Goal: Task Accomplishment & Management: Use online tool/utility

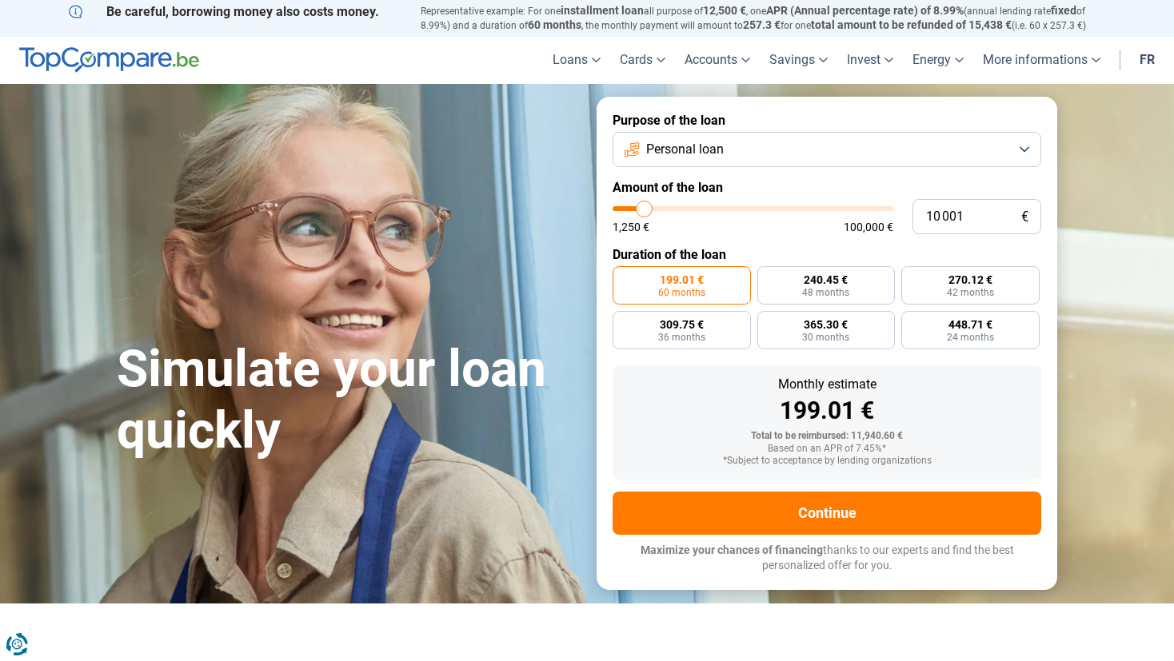
click at [1105, 406] on section "Simulate your loan quickly Simulate your loan quickly Purpose of the loan Perso…" at bounding box center [587, 343] width 1174 height 519
click at [731, 174] on form "Purpose of the loan Personal loan Amount of the loan 10 001 € 1,250 € 100,000 €…" at bounding box center [827, 343] width 461 height 493
click at [983, 216] on input "10 001" at bounding box center [977, 216] width 129 height 35
drag, startPoint x: 983, startPoint y: 217, endPoint x: 940, endPoint y: 211, distance: 43.6
click at [940, 211] on input "10 001" at bounding box center [977, 216] width 129 height 35
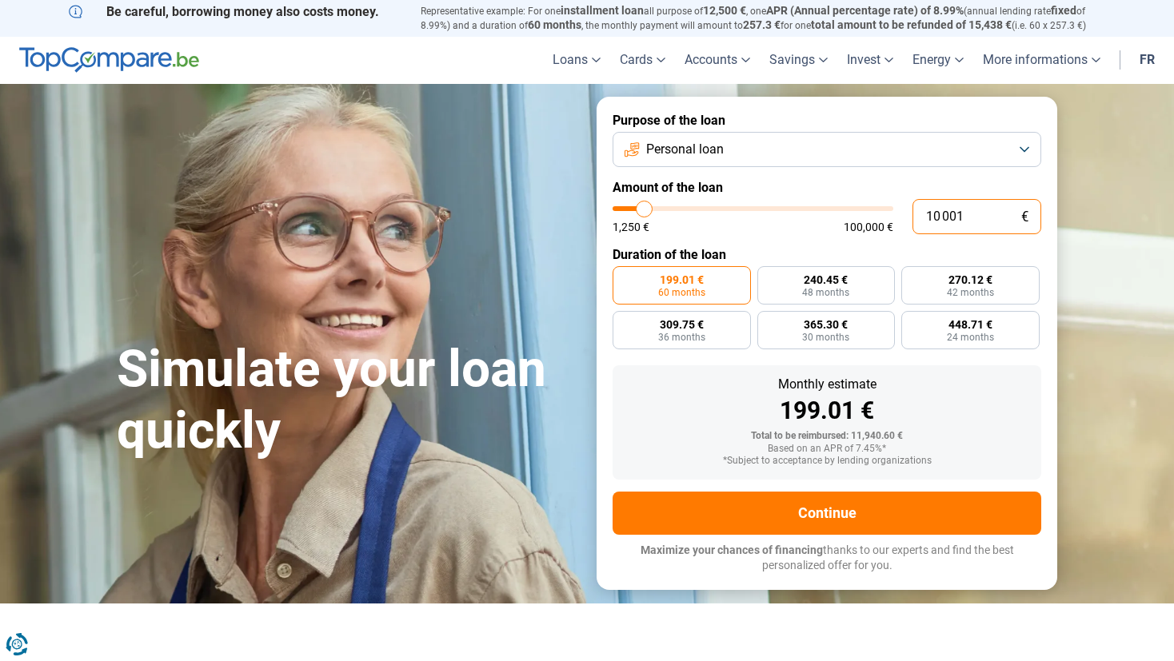
type input "4"
type input "1250"
type input "40"
type input "1250"
type input "400"
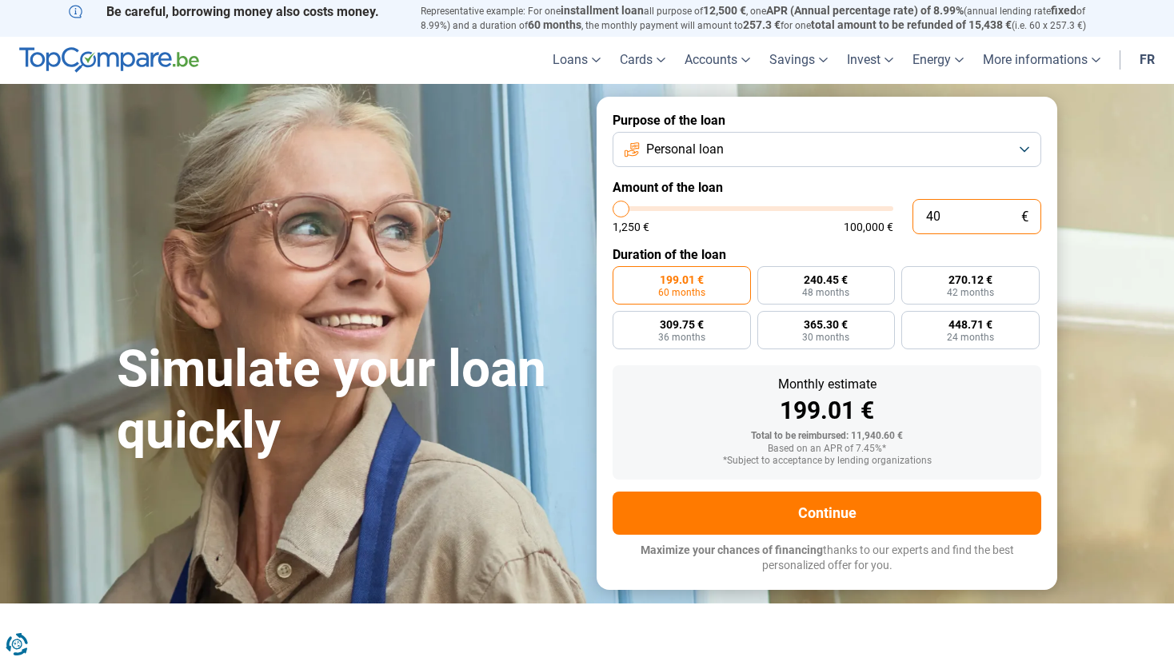
type input "1250"
type input "4 000"
type input "4000"
type input "4 000"
click at [981, 402] on div "Monthly estimate 199.01 € Total to be reimbursed: 11,940.60 € Based on an APR o…" at bounding box center [827, 423] width 429 height 114
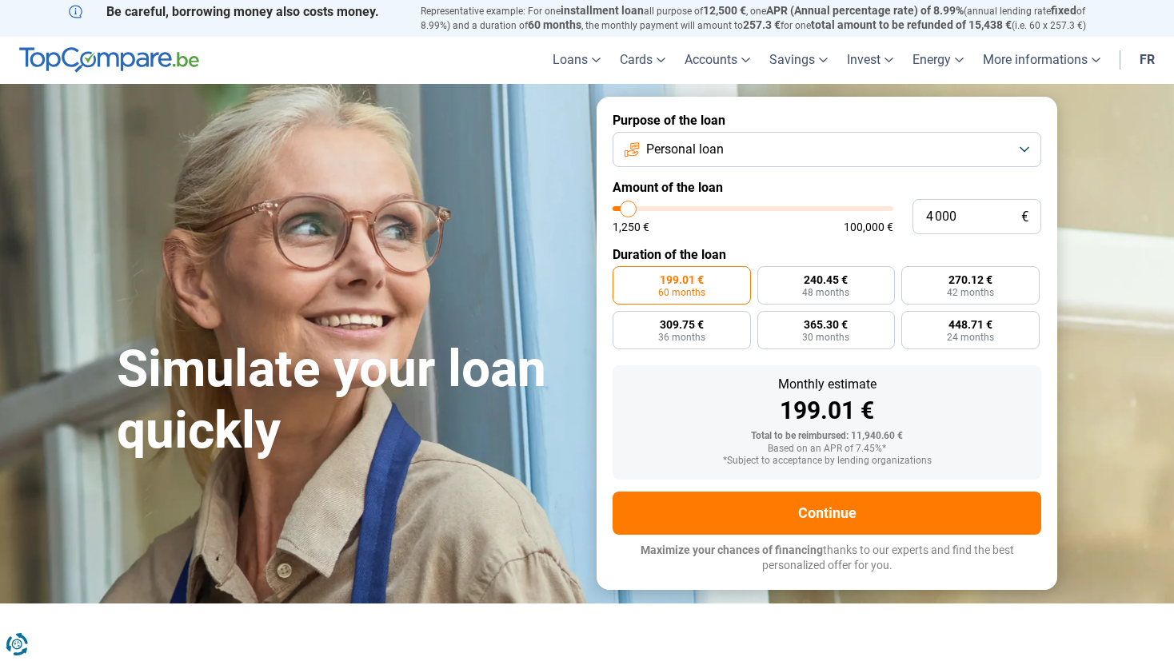
radio input "true"
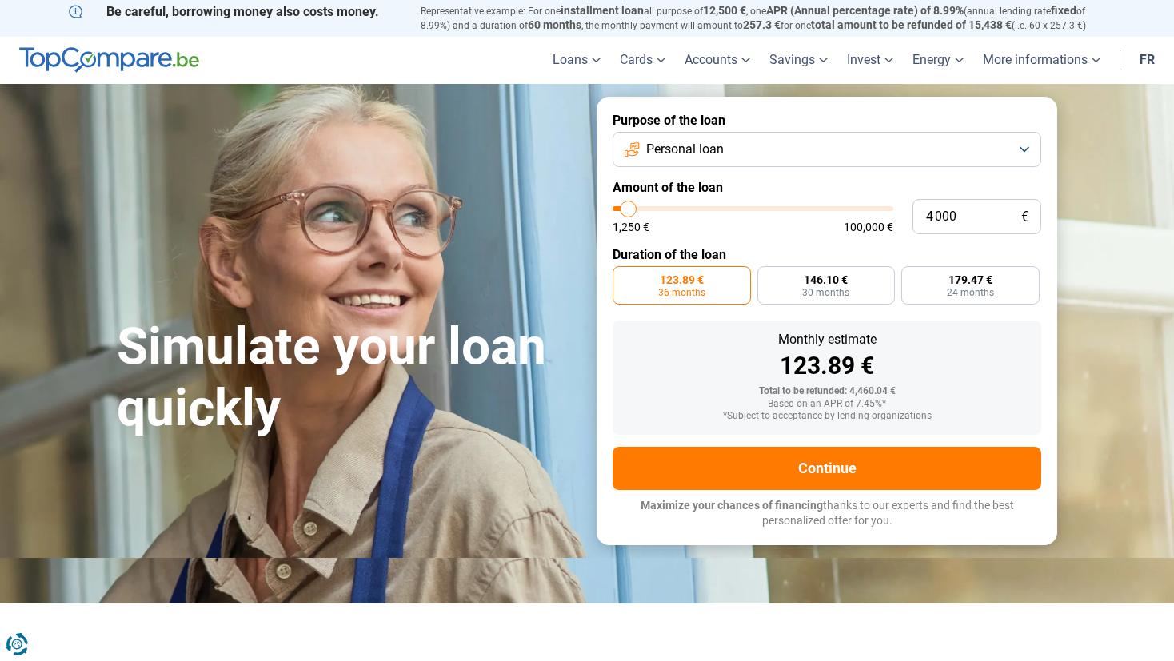
click at [751, 239] on form "Purpose of the loan Personal loan Amount of the loan 4 000 € 1,250 € 100,000 € …" at bounding box center [827, 321] width 461 height 449
type input "4 750"
type input "4750"
type input "6 250"
type input "6250"
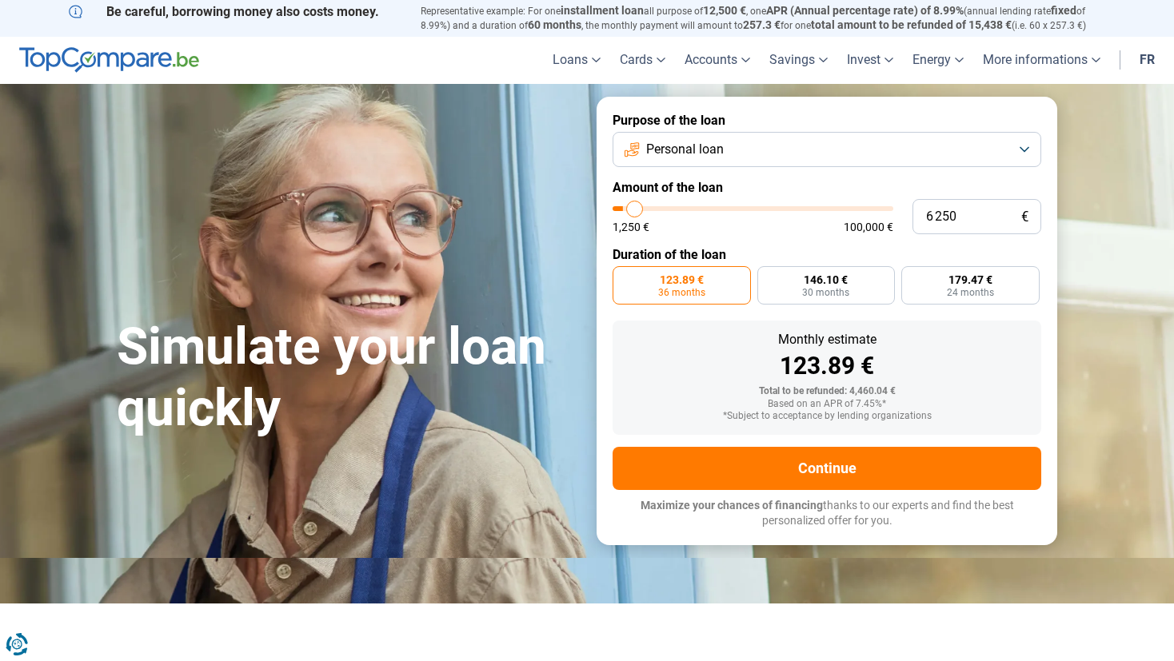
type input "8 250"
type input "8250"
type input "14 250"
type input "14250"
type input "21 500"
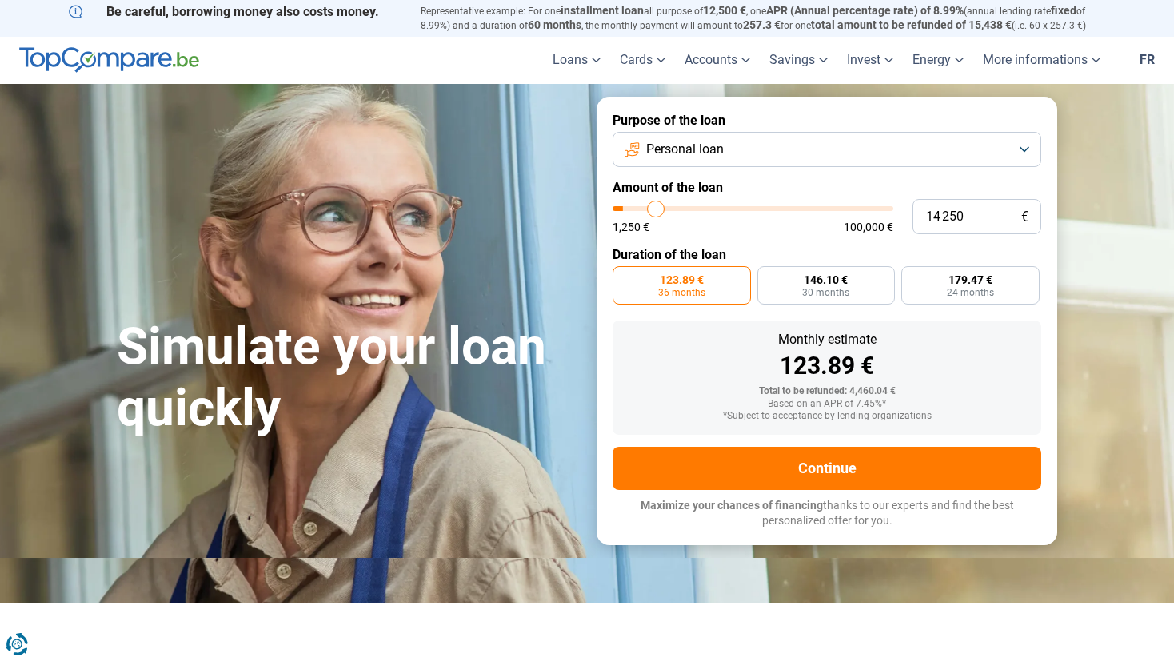
type input "21500"
type input "28 000"
type input "28000"
type input "33 500"
type input "33500"
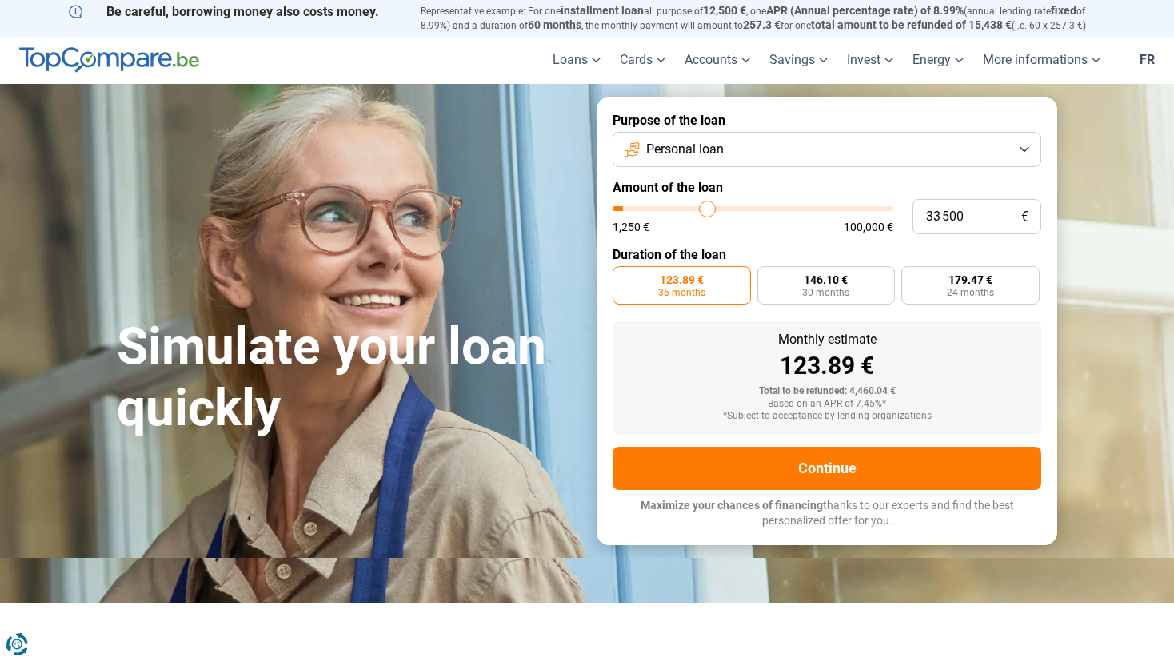
type input "36 250"
type input "36250"
type input "36 500"
type input "36500"
type input "36 750"
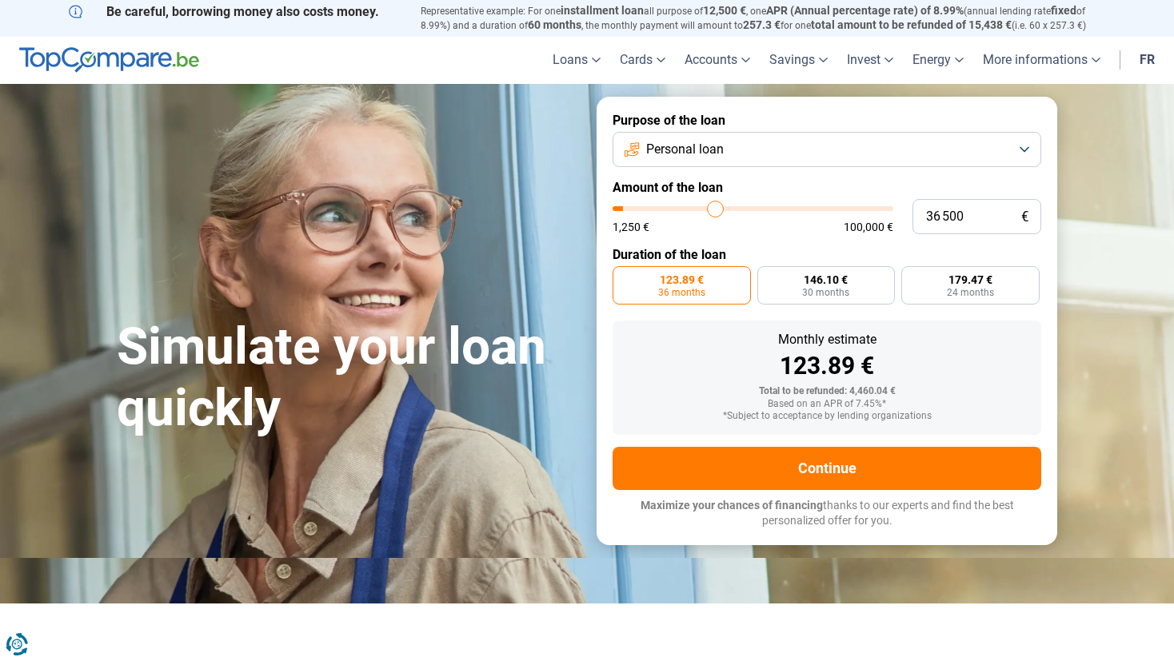
type input "36750"
type input "37 250"
type input "37250"
type input "37 500"
type input "37500"
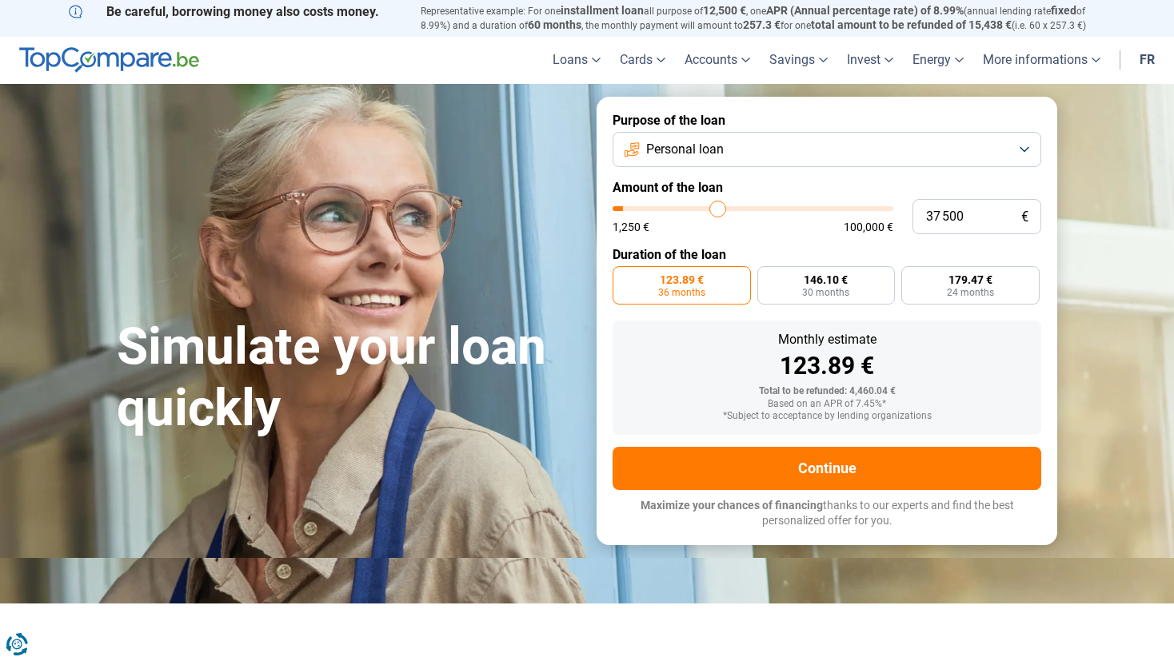
type input "38 250"
type input "38250"
type input "39 250"
type input "39250"
type input "39 500"
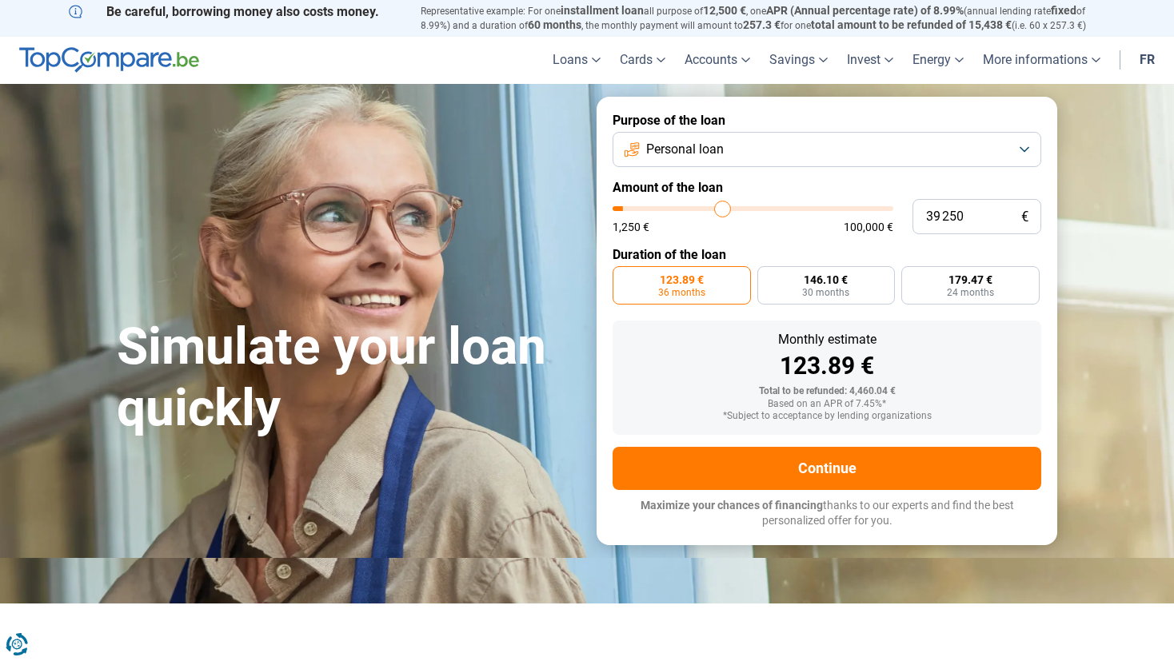
type input "39500"
type input "39 750"
type input "39750"
type input "39 500"
type input "39500"
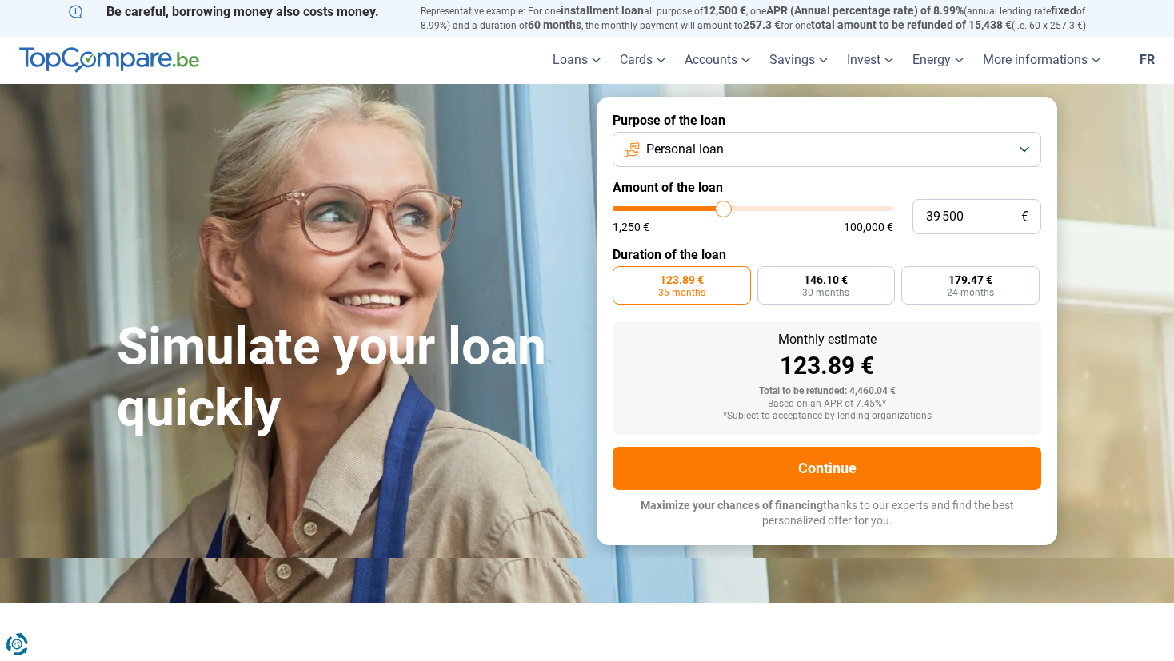
type input "38 750"
type input "38750"
type input "37 000"
type input "37000"
type input "34 000"
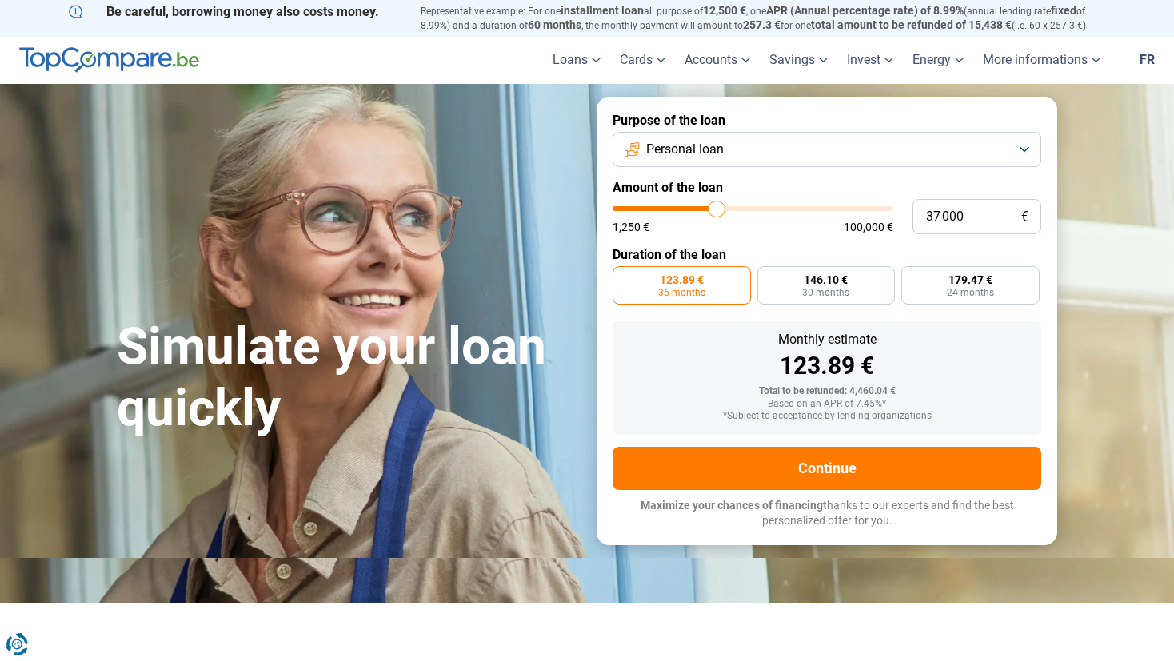
type input "34000"
type input "28 750"
type input "28750"
type input "20 250"
type input "20250"
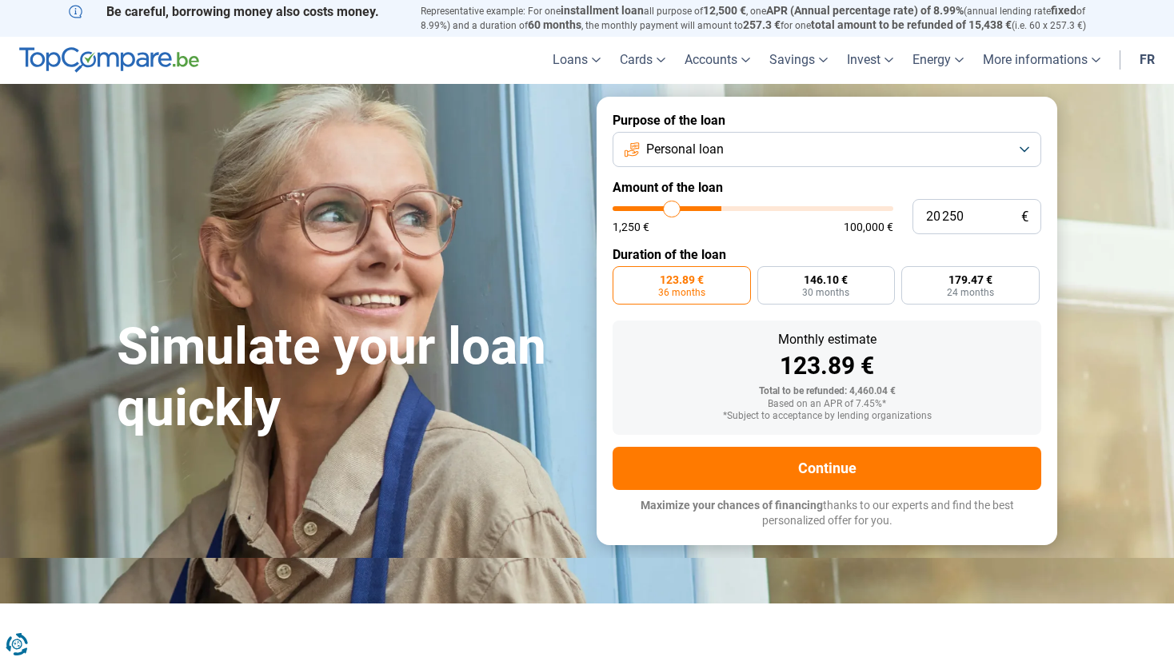
type input "16 250"
type input "16250"
type input "13 750"
type input "13750"
type input "12 000"
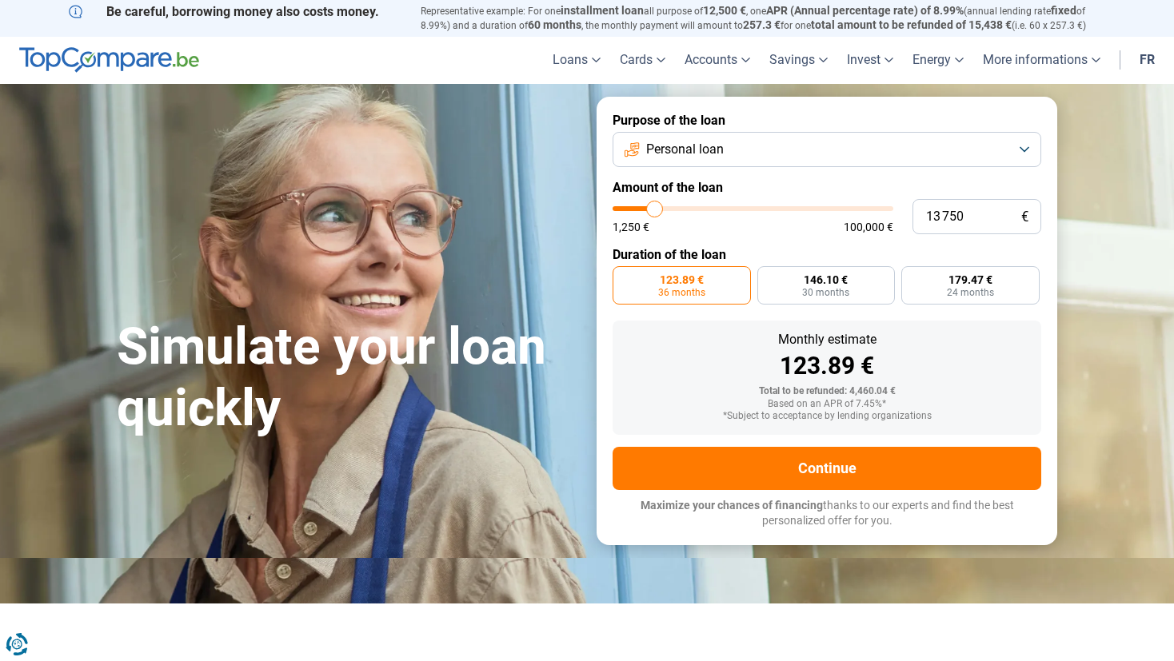
type input "12000"
type input "10 750"
type input "10750"
type input "8 500"
type input "8500"
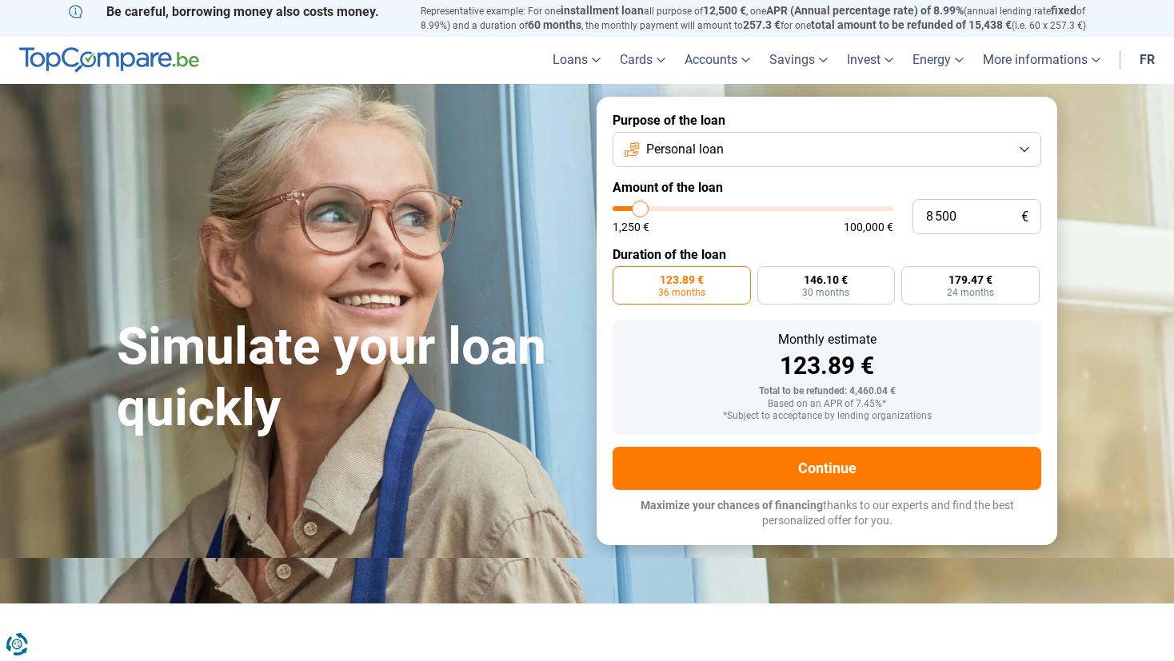
type input "6 250"
type input "6250"
type input "4 250"
type input "4250"
type input "3 000"
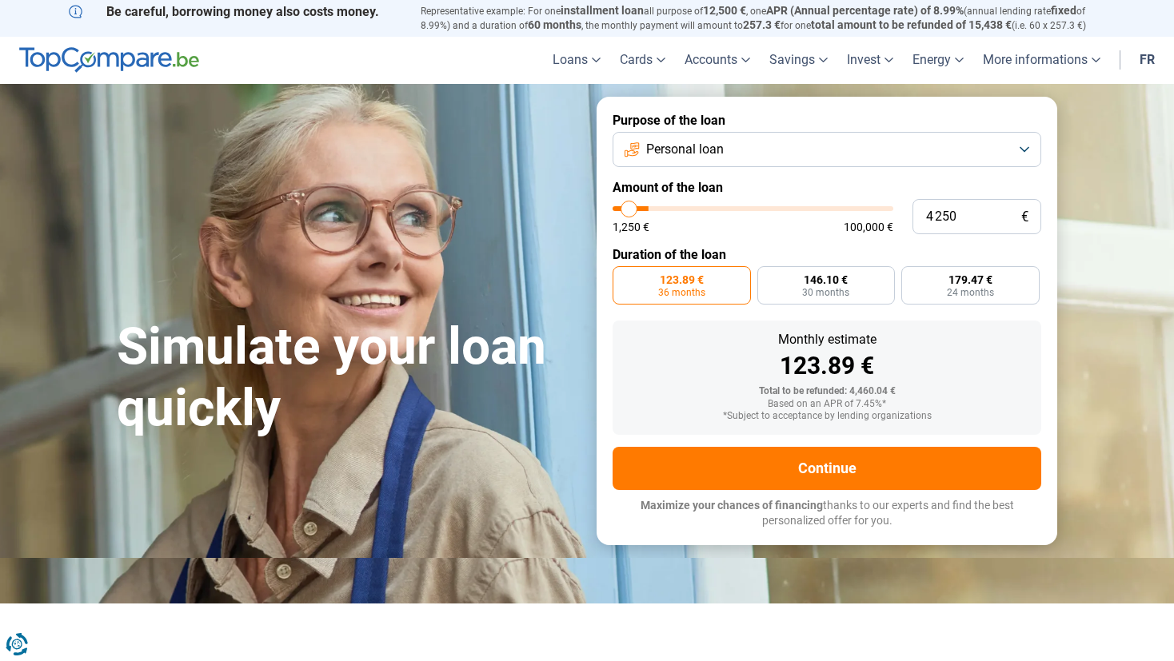
type input "3000"
type input "2 750"
type input "2750"
type input "2 500"
type input "2500"
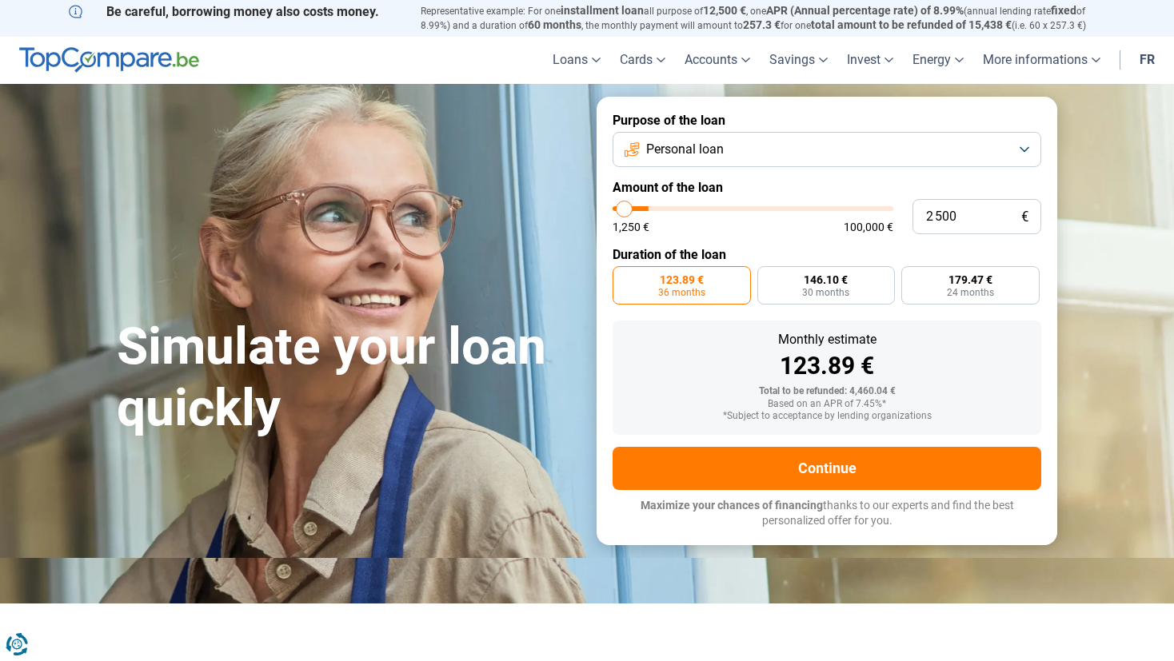
type input "2 000"
type input "2000"
type input "1 250"
drag, startPoint x: 628, startPoint y: 212, endPoint x: 600, endPoint y: 206, distance: 28.7
type input "1250"
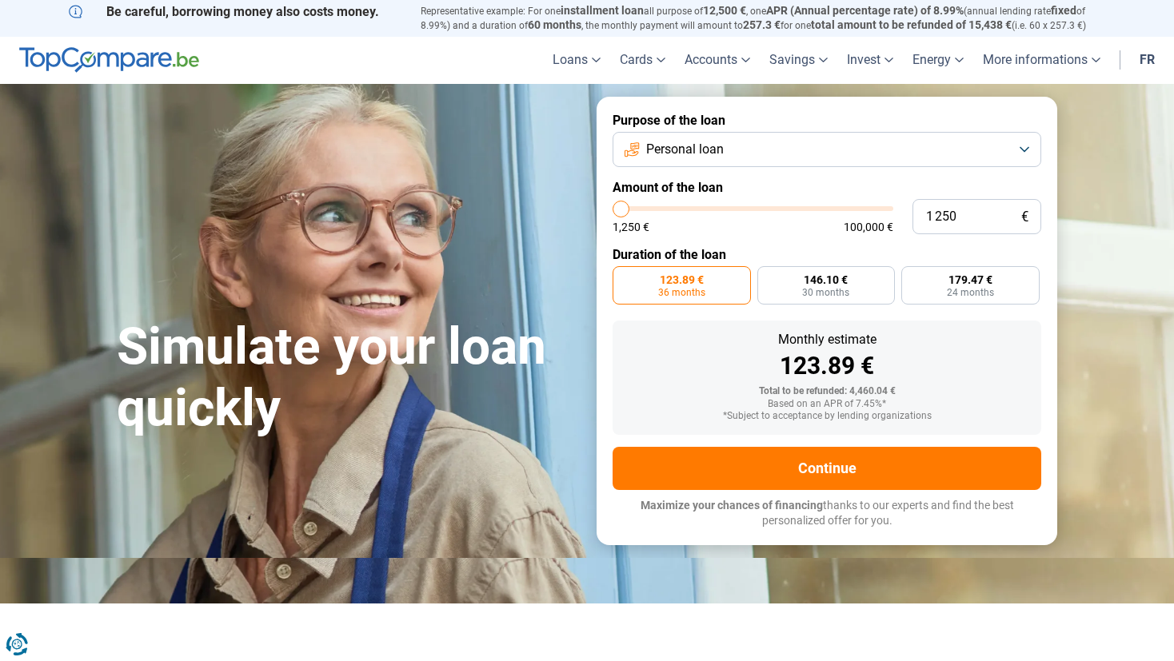
click at [613, 206] on input "range" at bounding box center [753, 208] width 281 height 5
radio input "true"
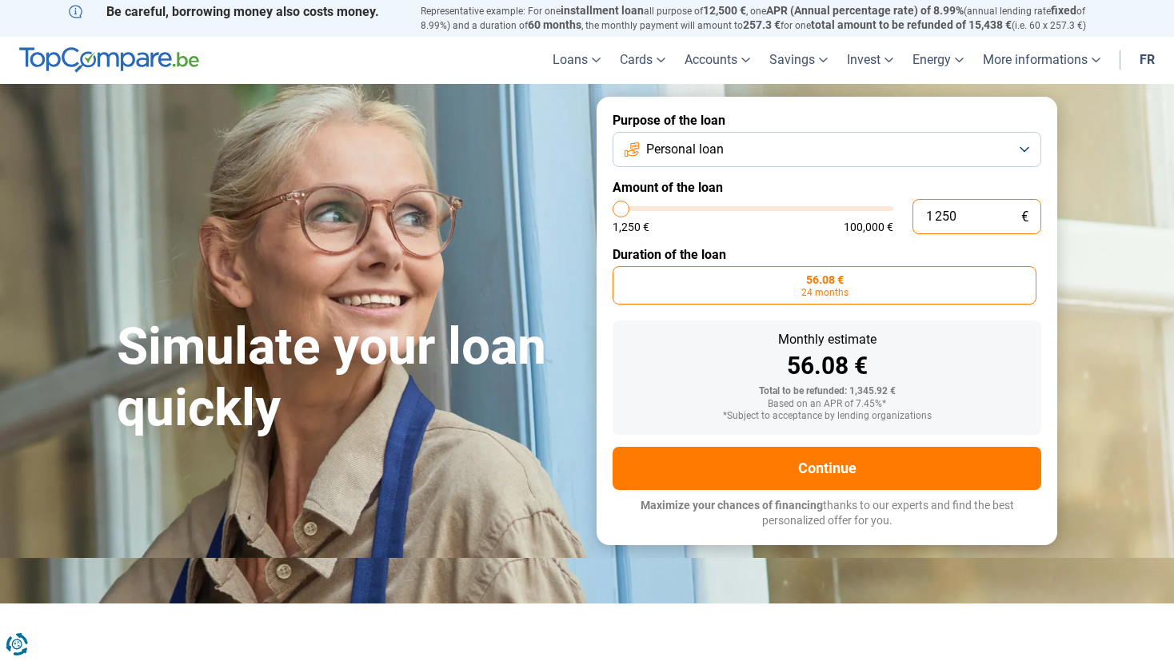
drag, startPoint x: 965, startPoint y: 216, endPoint x: 920, endPoint y: 213, distance: 45.7
click at [920, 213] on input "1 250" at bounding box center [977, 216] width 129 height 35
type input "4"
type input "1250"
type input "40"
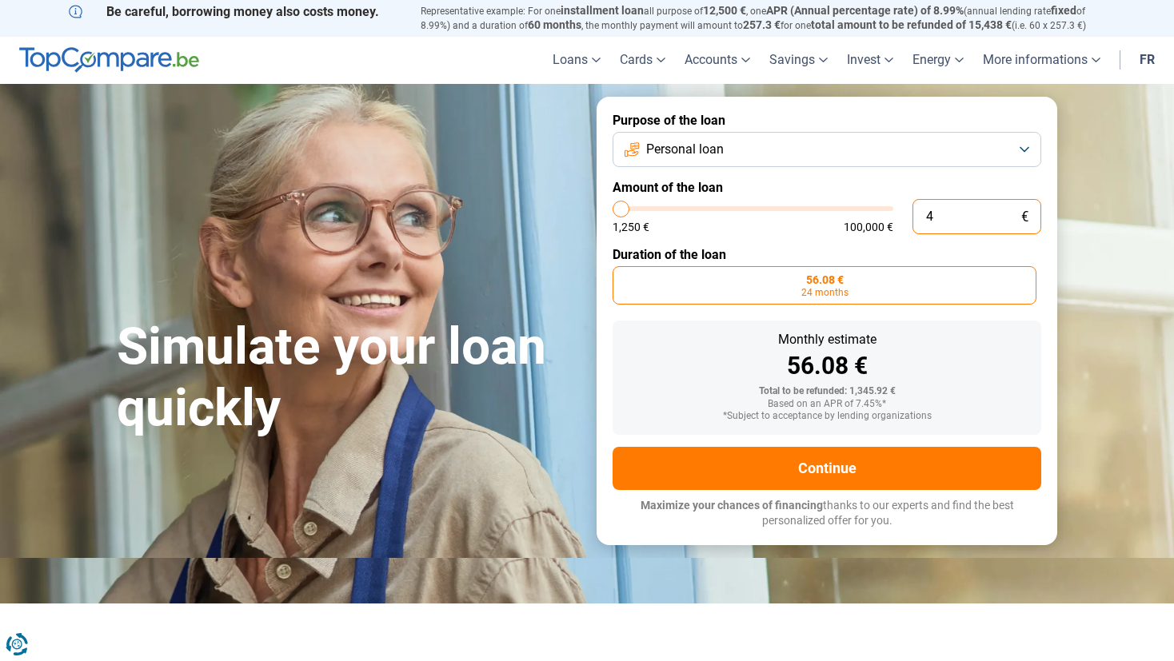
type input "1250"
type input "400"
type input "1250"
type input "4 000"
type input "4000"
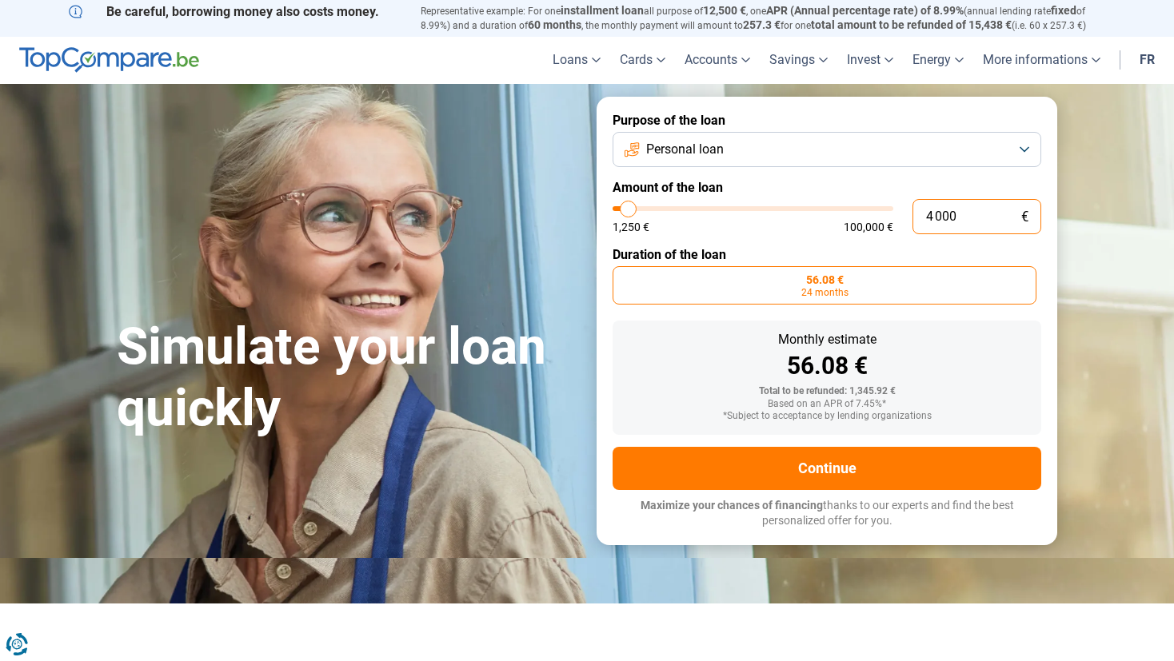
type input "4 000"
radio input "false"
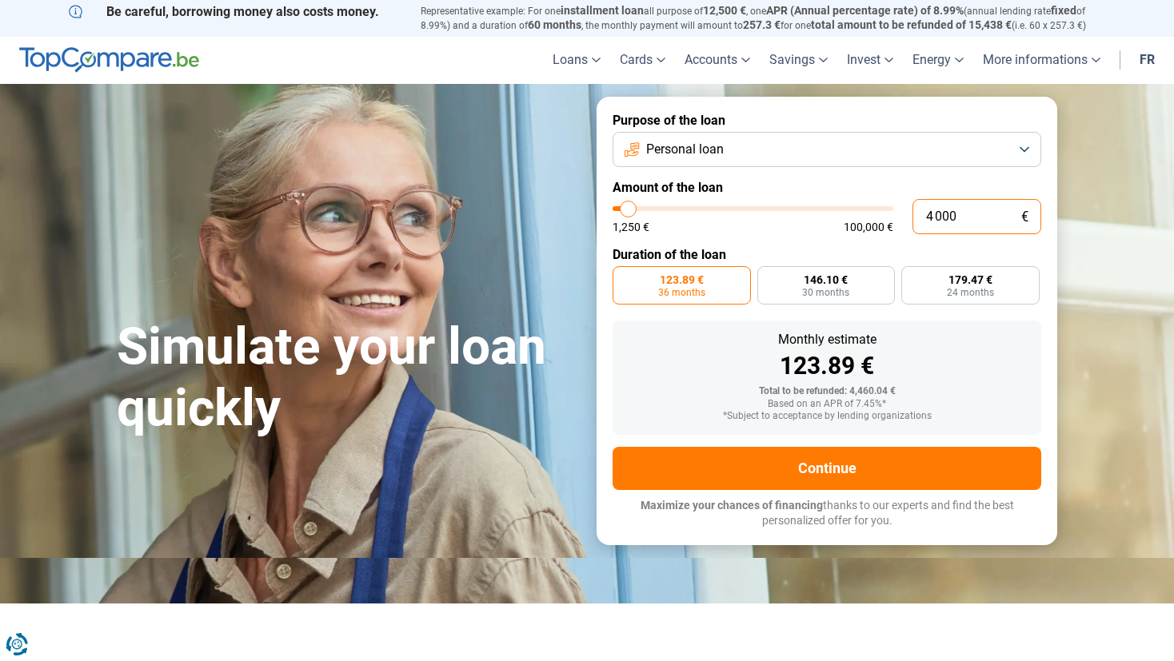
drag, startPoint x: 966, startPoint y: 217, endPoint x: 911, endPoint y: 216, distance: 55.2
click at [911, 216] on div "4 000 € 1,250 € 100,000 €" at bounding box center [827, 216] width 429 height 35
type input "0"
type input "1250"
type input "1 250"
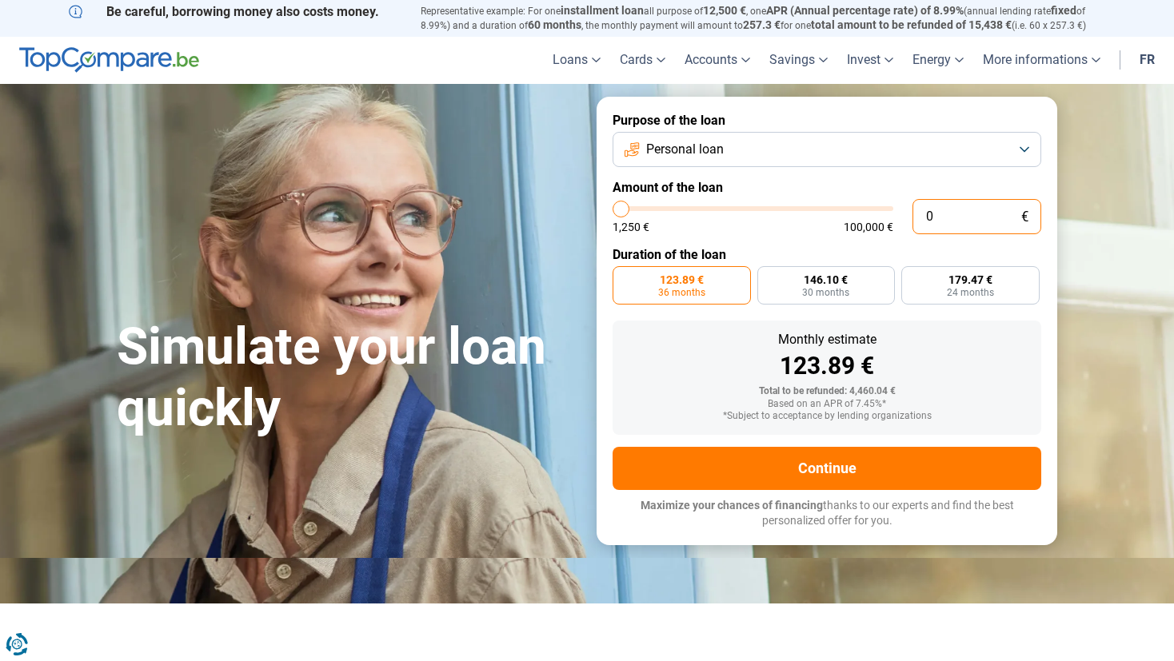
type input "1250"
radio input "true"
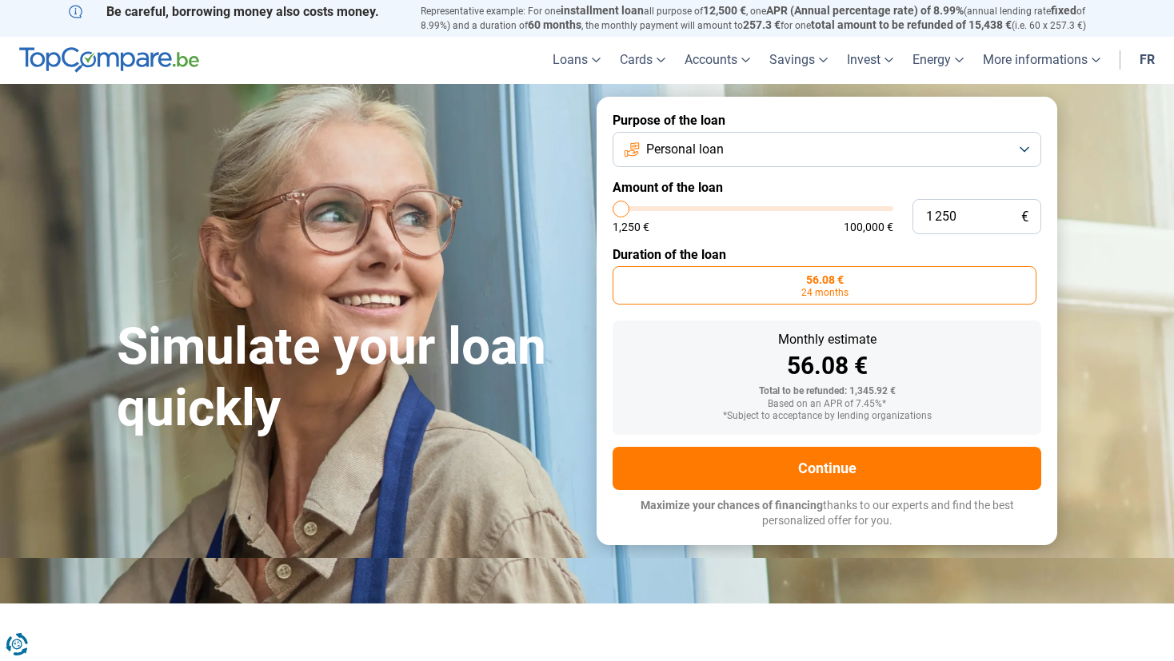
click at [724, 153] on button "Personal loan" at bounding box center [827, 149] width 429 height 35
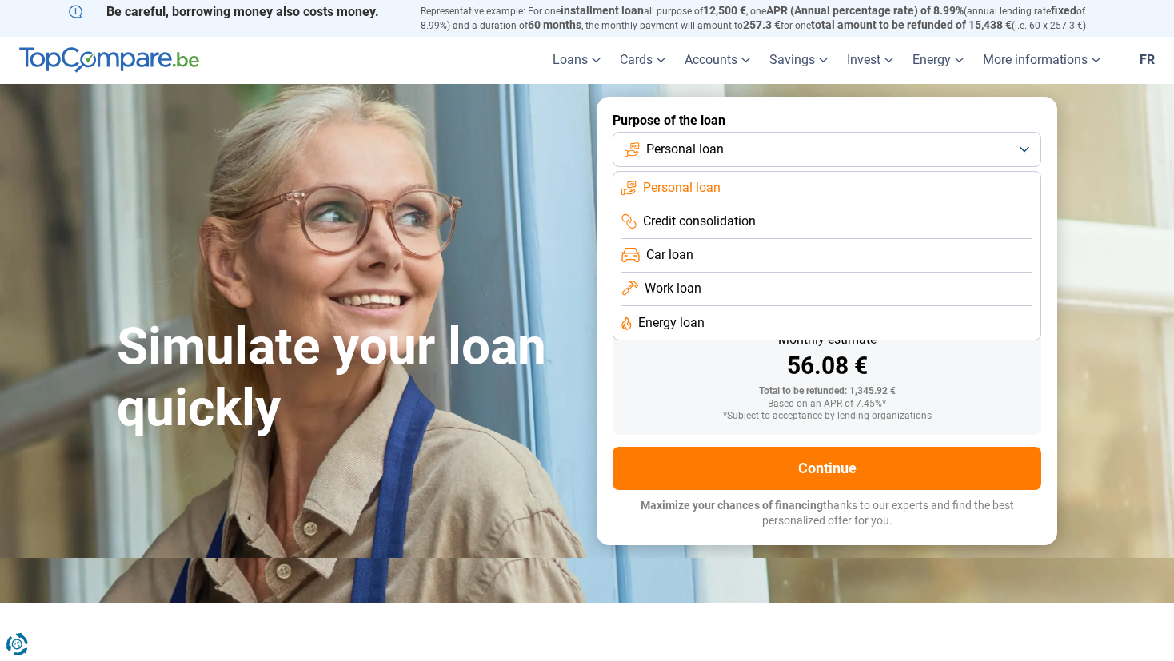
click at [687, 295] on span "Work loan" at bounding box center [673, 289] width 57 height 18
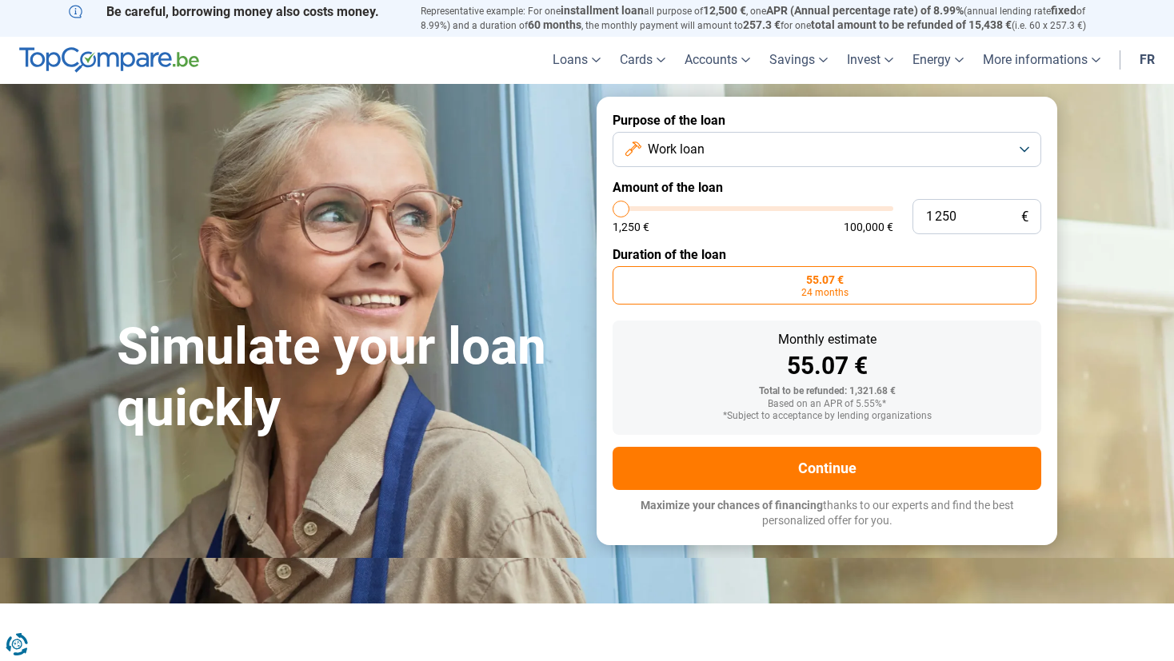
click at [965, 142] on button "Work loan" at bounding box center [827, 149] width 429 height 35
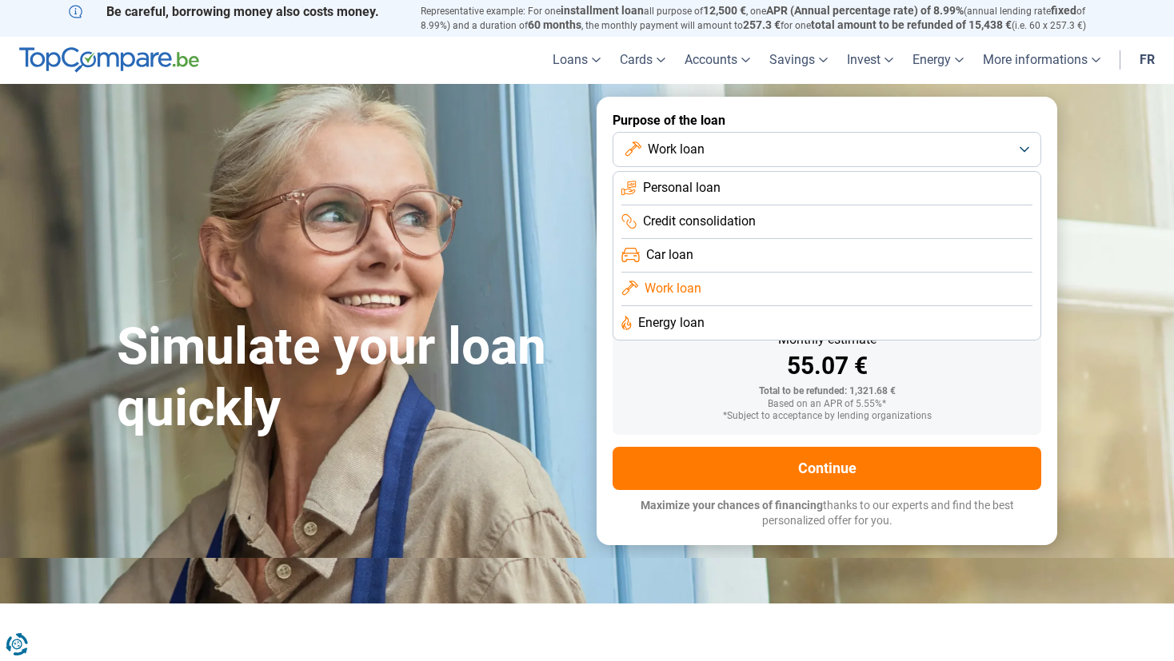
click at [677, 326] on span "Energy loan" at bounding box center [671, 323] width 66 height 18
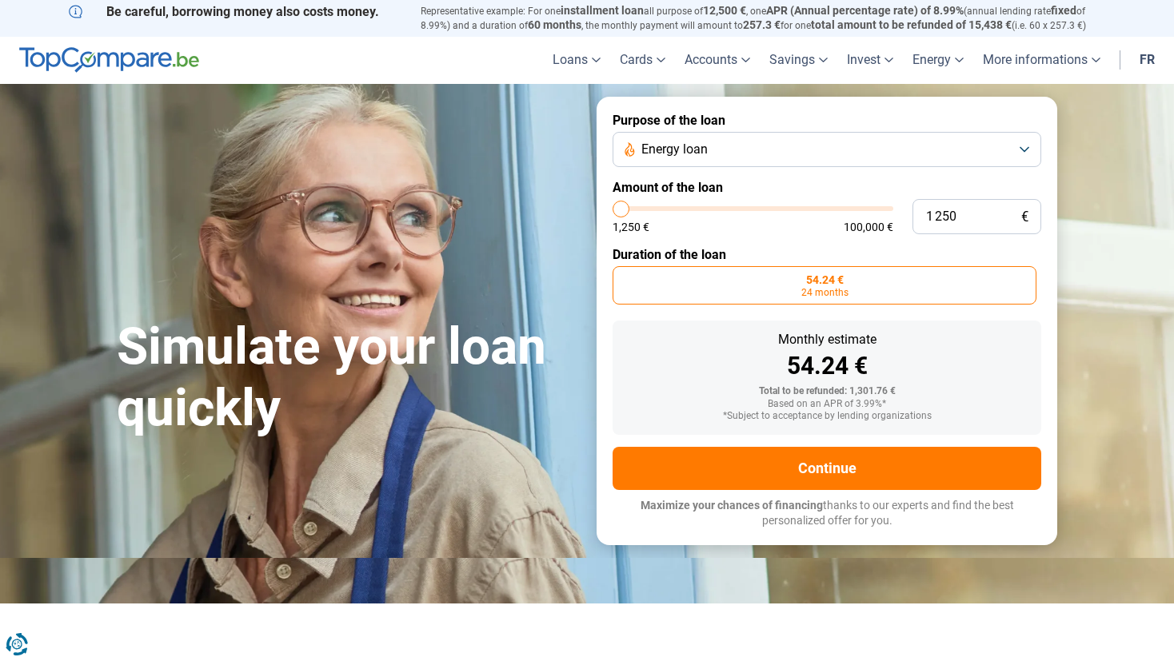
click at [741, 138] on button "Energy loan" at bounding box center [827, 149] width 429 height 35
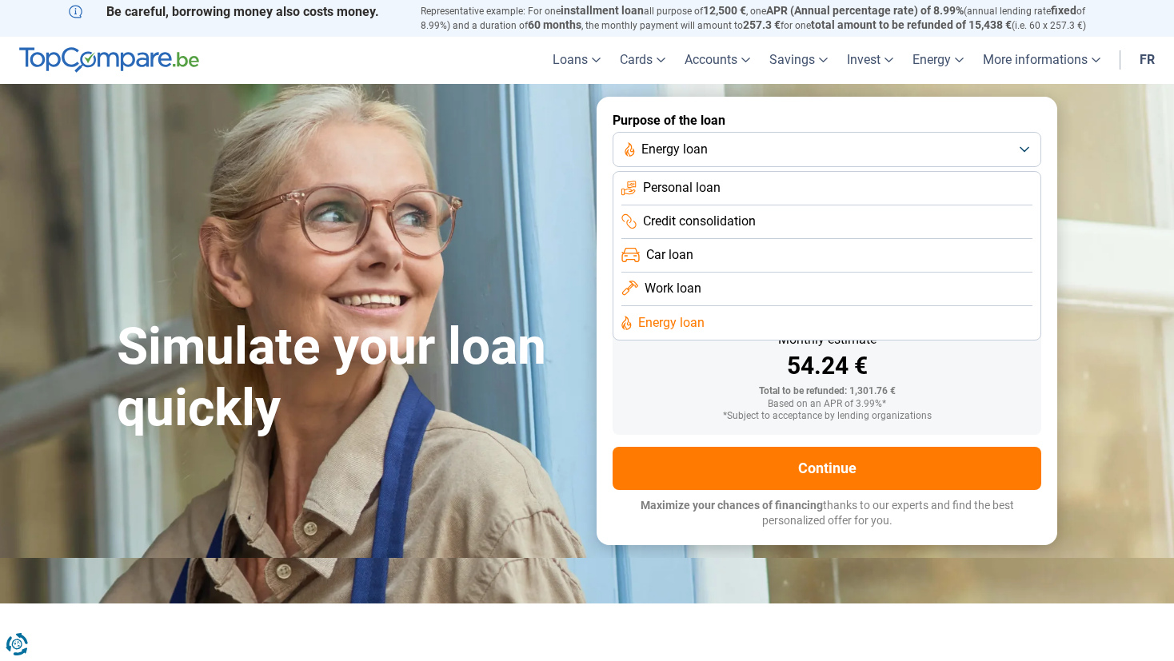
click at [720, 196] on span "Personal loan" at bounding box center [682, 188] width 78 height 18
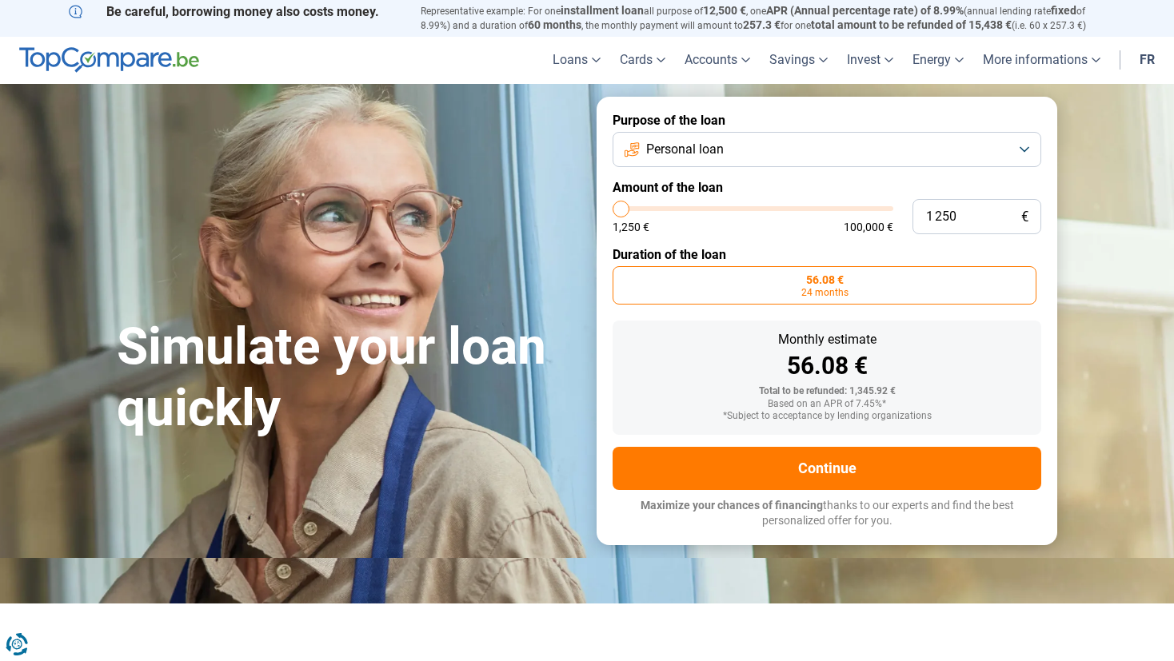
click at [671, 363] on div "56.08 €" at bounding box center [826, 366] width 403 height 24
type input "1 750"
type input "1750"
type input "2 000"
type input "2000"
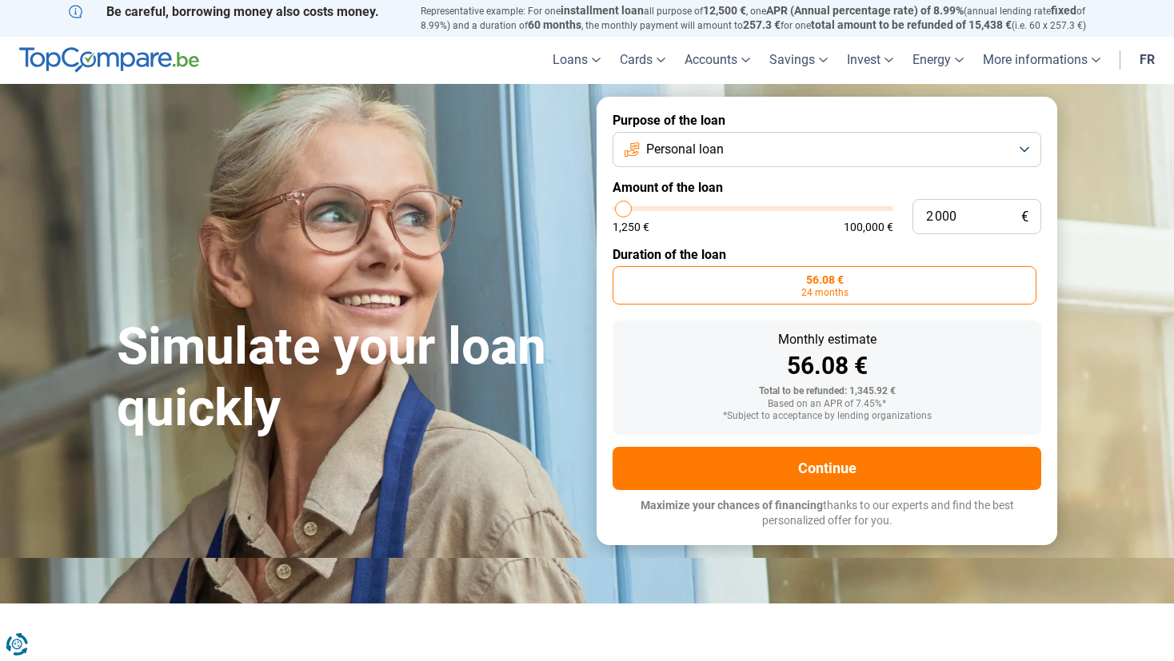
type input "3 000"
type input "3000"
type input "3 500"
type input "3500"
type input "4 250"
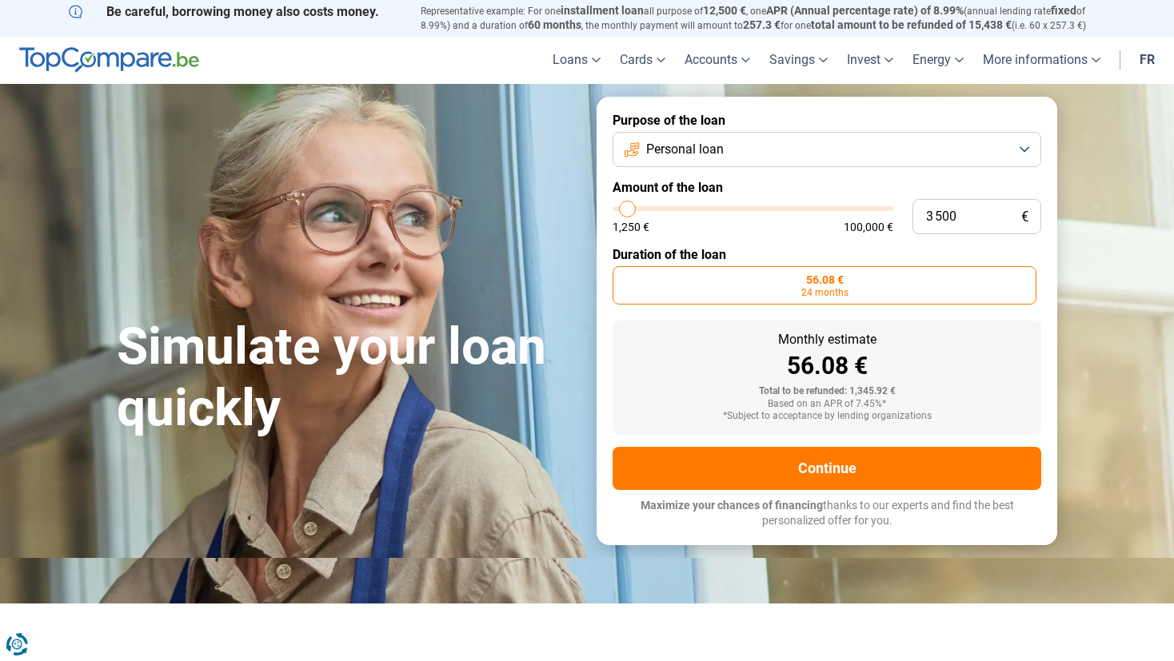
type input "4250"
type input "4 500"
type input "4500"
type input "4 750"
type input "4750"
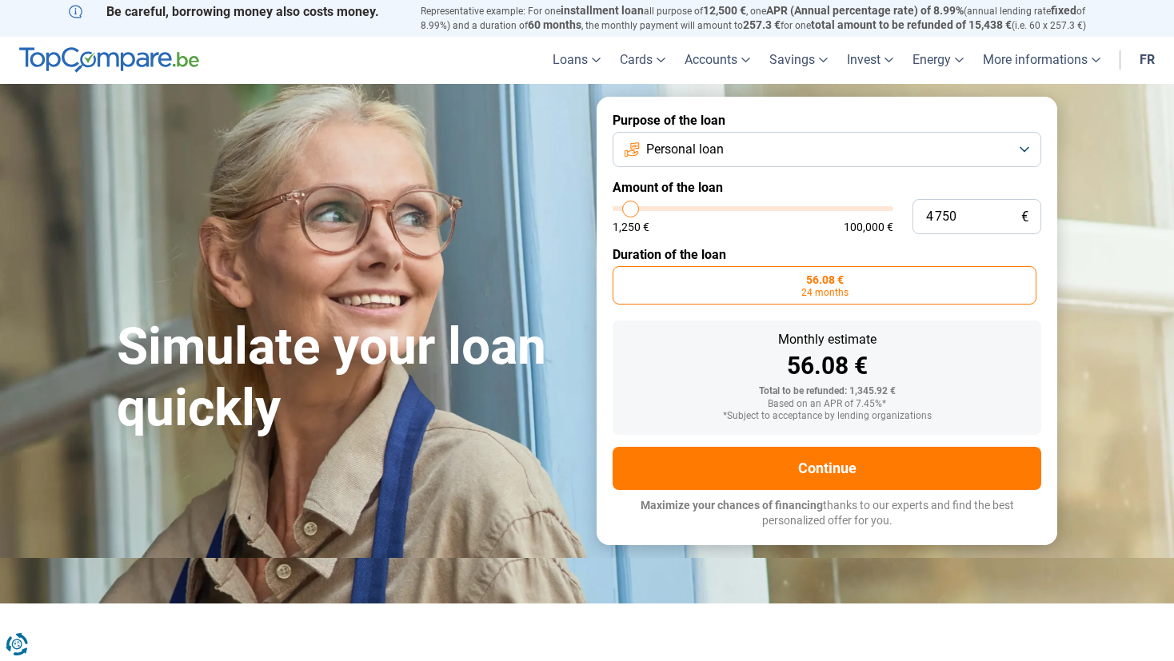
type input "5 000"
type input "5000"
type input "5 250"
type input "5250"
type input "5 750"
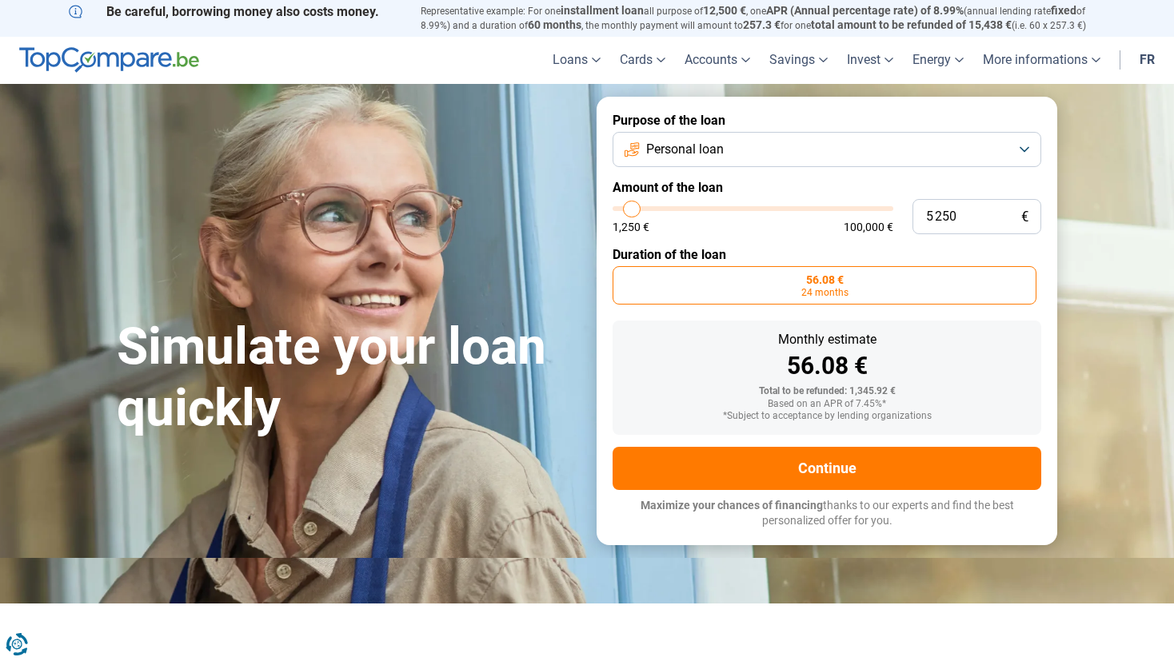
type input "5750"
type input "6 000"
type input "6000"
type input "6 250"
type input "6250"
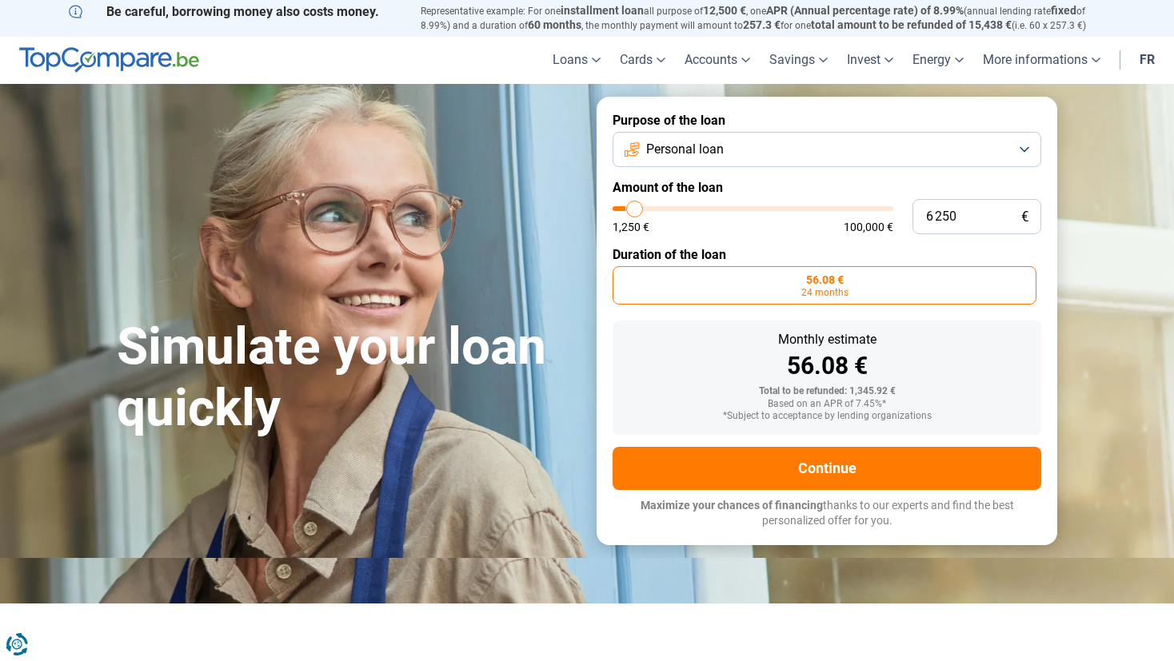
type input "6 500"
type input "6500"
type input "6 750"
type input "6750"
type input "6 500"
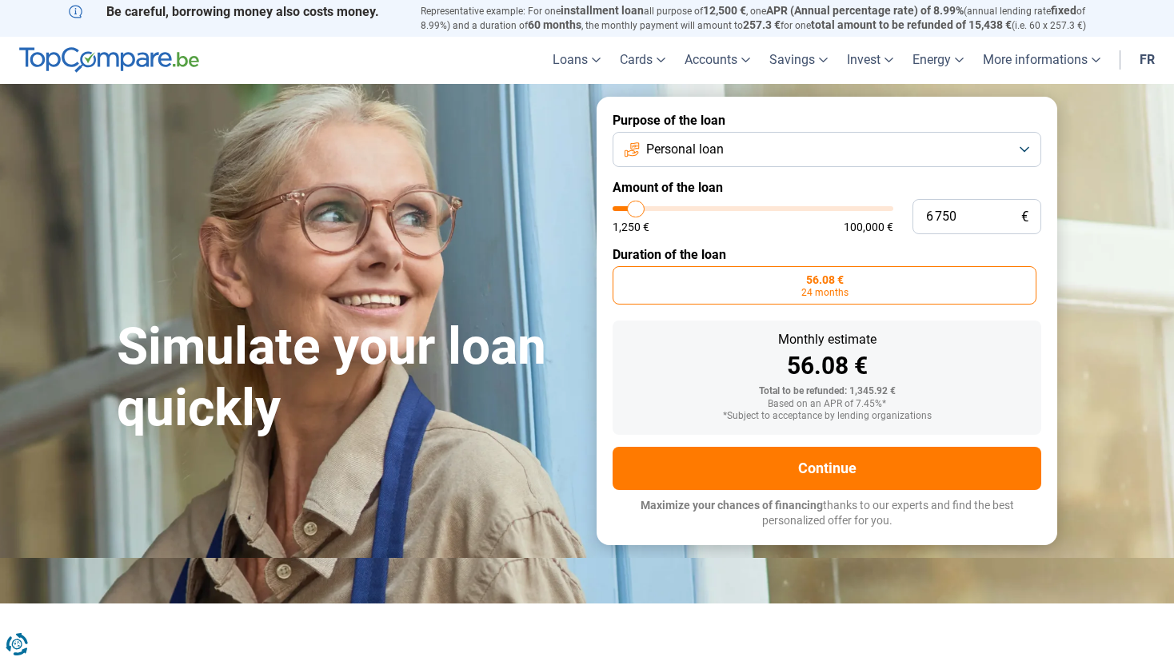
type input "6500"
type input "6 250"
type input "6250"
type input "6 000"
type input "6000"
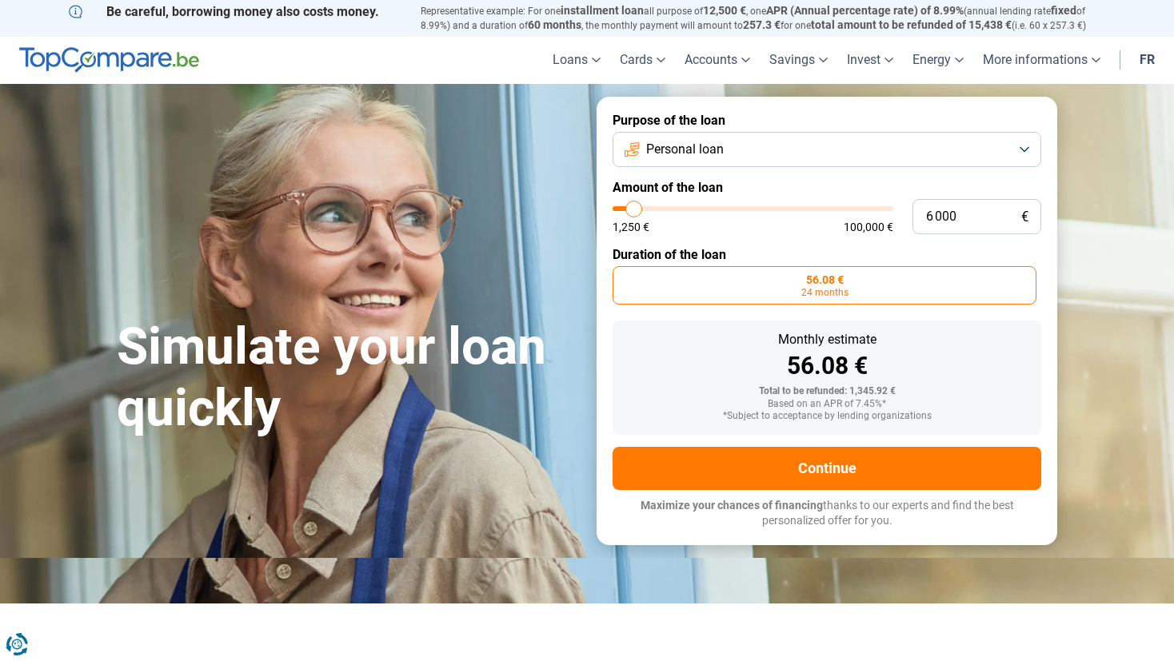
type input "5 750"
type input "5750"
type input "5 500"
type input "5500"
type input "5 250"
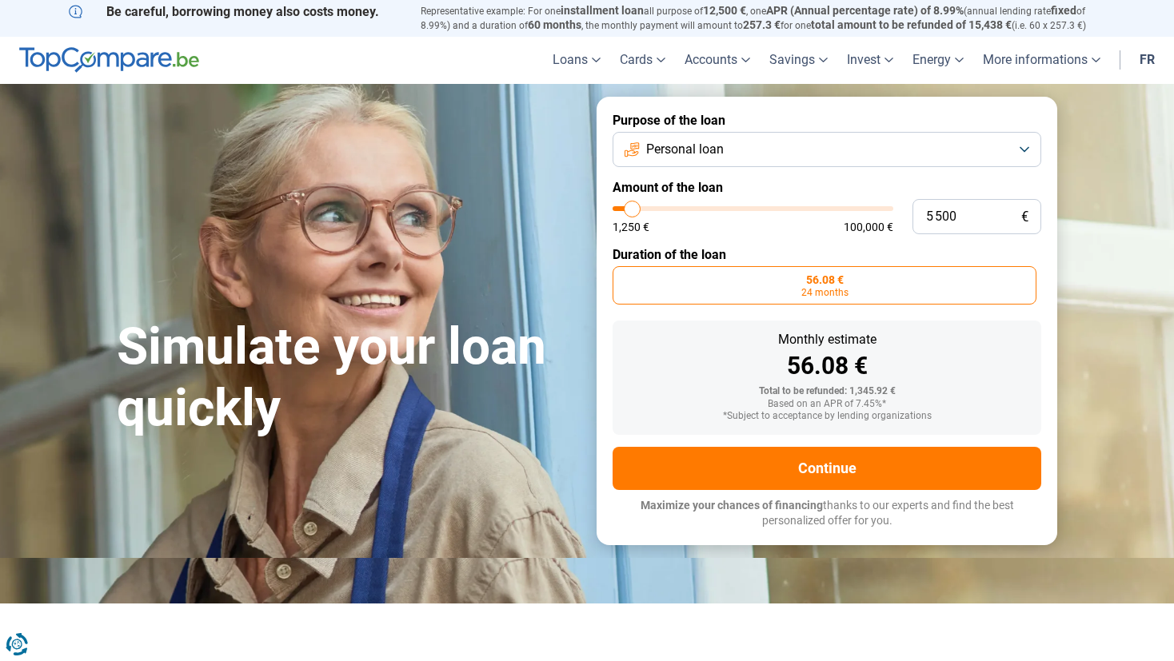
type input "5250"
type input "5 000"
type input "5000"
type input "4 750"
type input "4750"
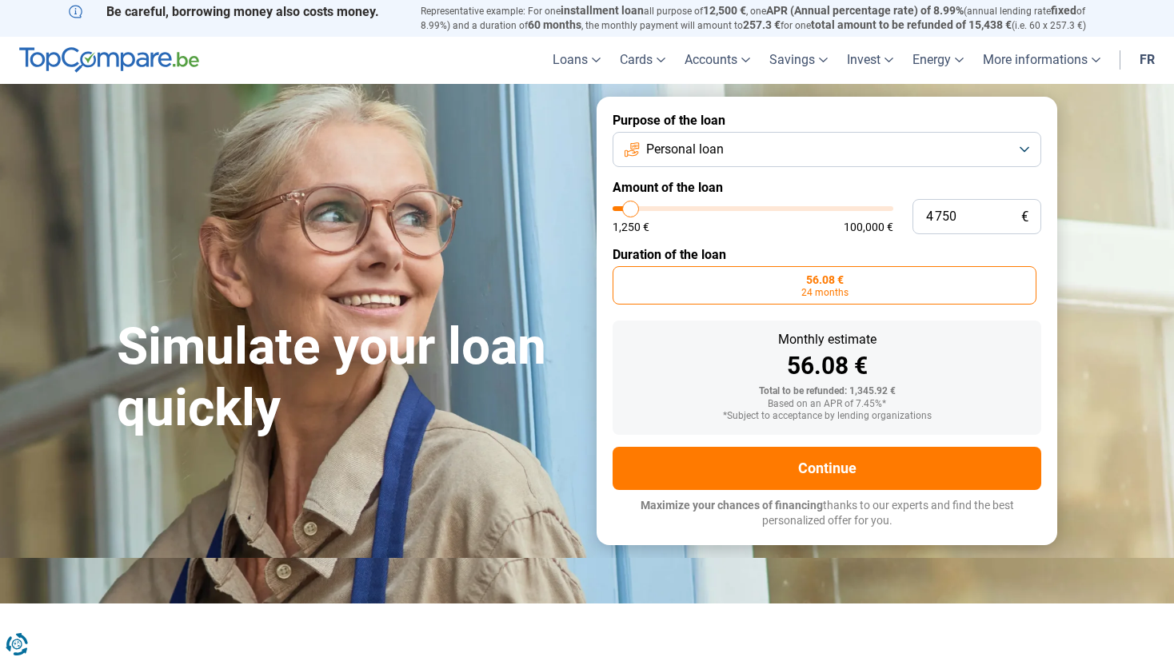
type input "4 500"
type input "4500"
type input "4 250"
type input "4250"
type input "4 000"
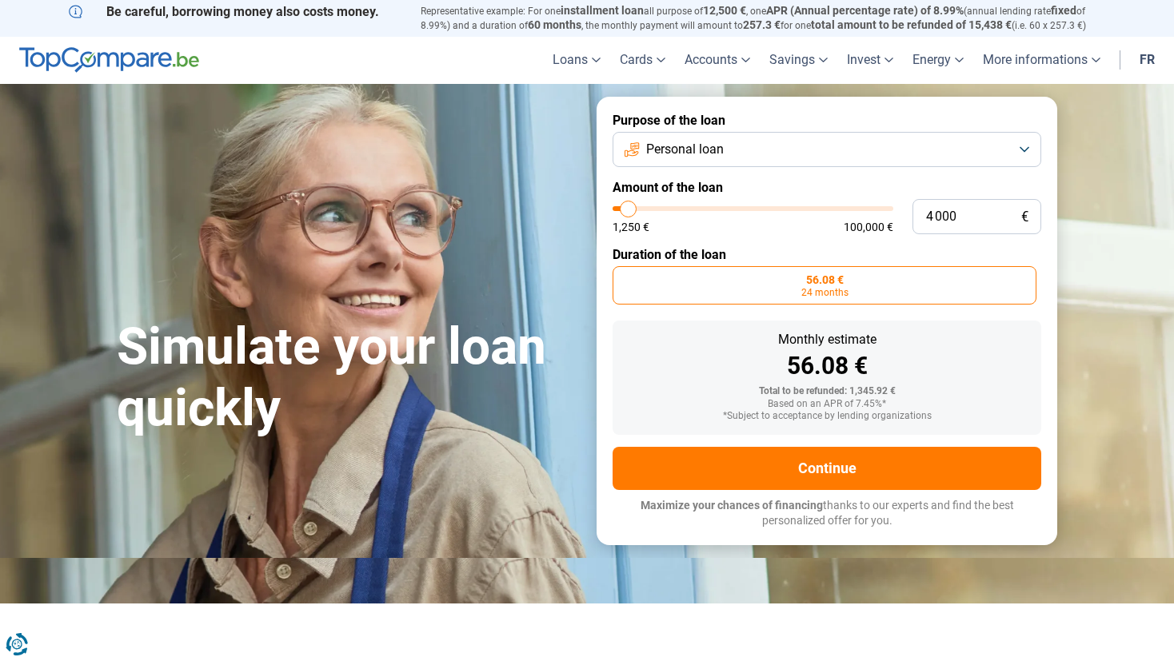
type input "4000"
click at [629, 211] on input "range" at bounding box center [753, 208] width 281 height 5
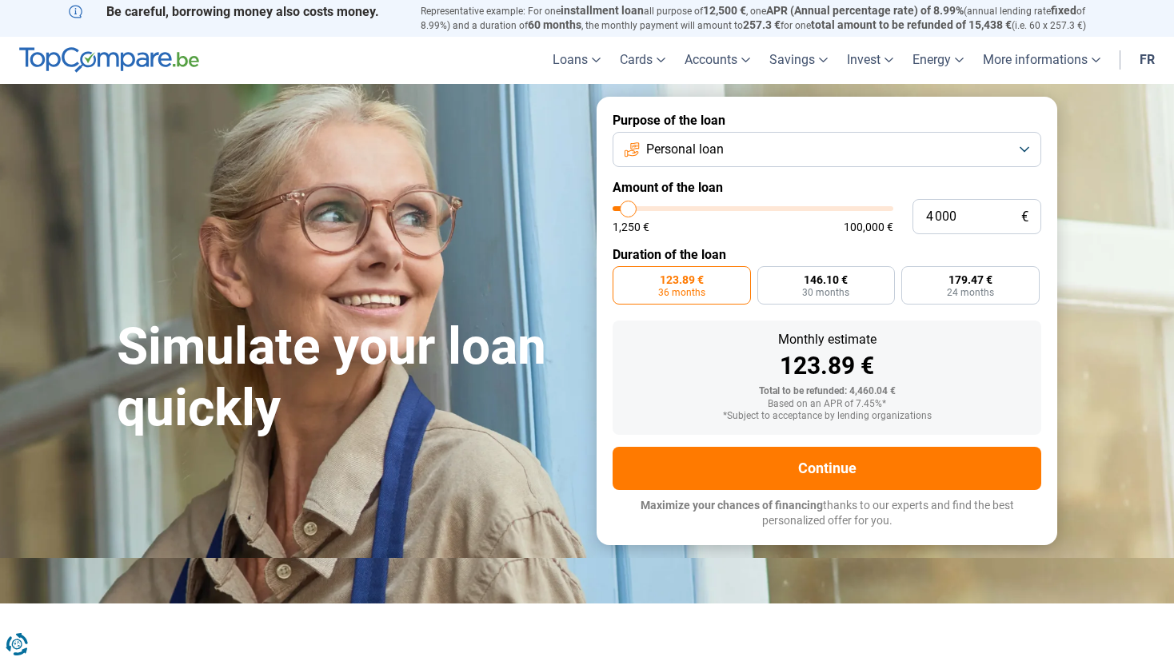
click at [669, 371] on div "123.89 €" at bounding box center [826, 366] width 403 height 24
click at [1001, 290] on label "179.47 € 24 months" at bounding box center [970, 285] width 138 height 38
click at [912, 277] on input "179.47 € 24 months" at bounding box center [906, 271] width 10 height 10
radio input "true"
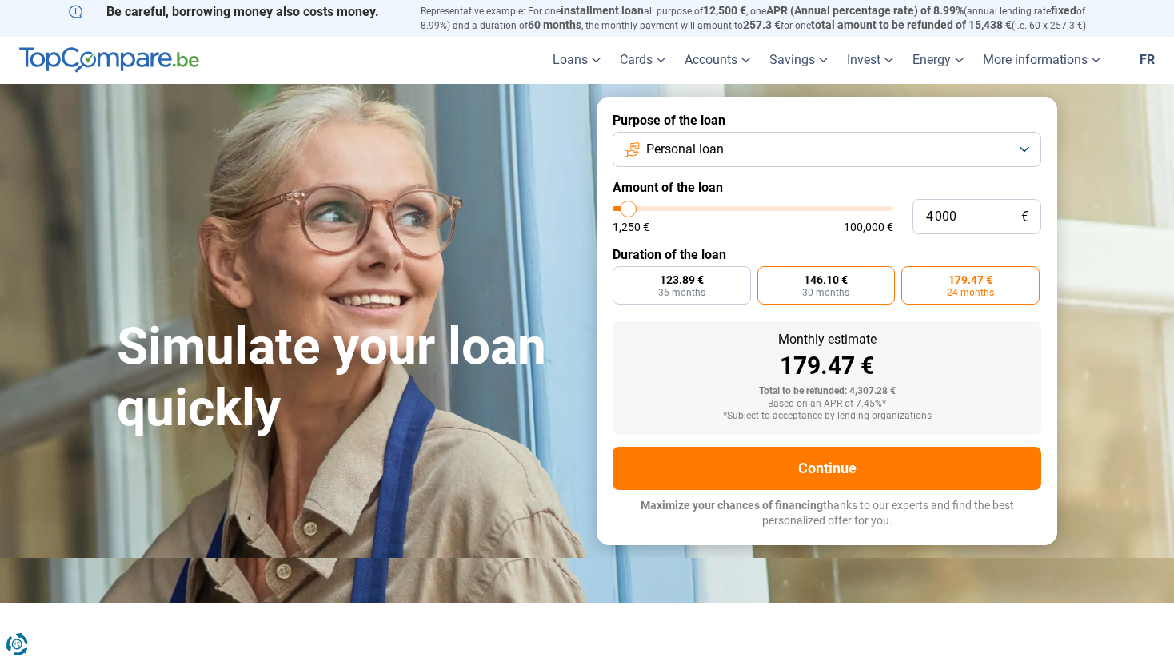
click at [834, 292] on span "30 months" at bounding box center [825, 293] width 47 height 10
click at [768, 277] on input "146.10 € 30 months" at bounding box center [762, 271] width 10 height 10
radio input "true"
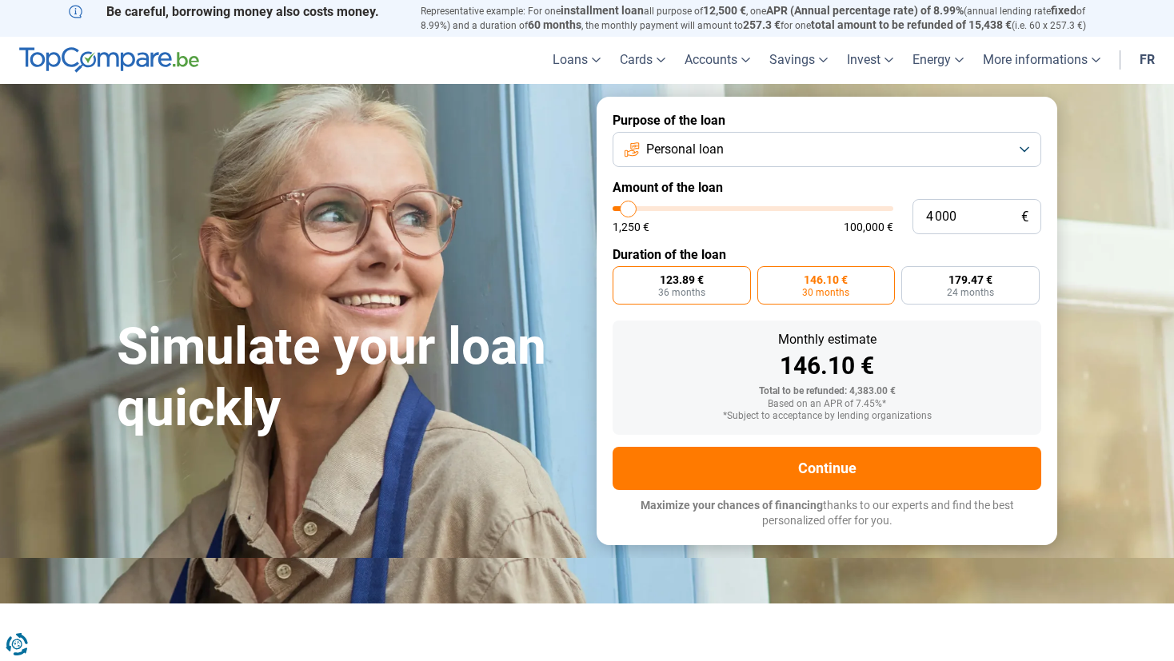
click at [706, 290] on label "123.89 € 36 months" at bounding box center [682, 285] width 138 height 38
click at [623, 277] on input "123.89 € 36 months" at bounding box center [618, 271] width 10 height 10
radio input "true"
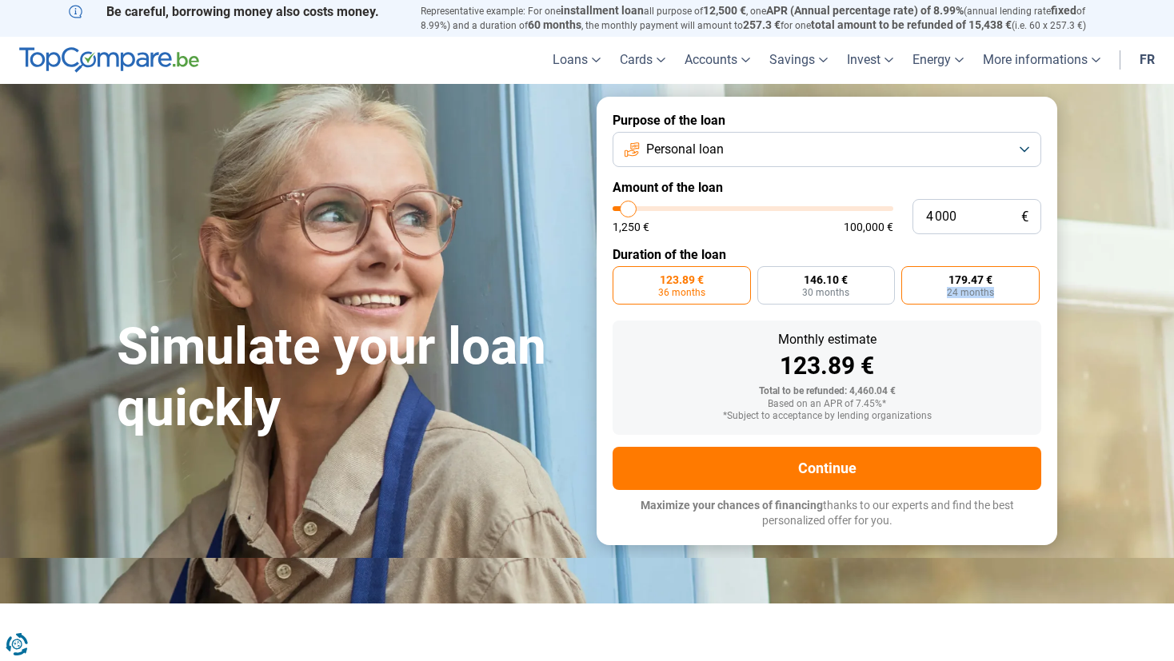
click at [1000, 289] on label "179.47 € 24 months" at bounding box center [970, 285] width 138 height 38
click at [955, 274] on span "179.47 €" at bounding box center [971, 279] width 44 height 11
click at [912, 274] on input "179.47 € 24 months" at bounding box center [906, 271] width 10 height 10
radio input "true"
drag, startPoint x: 853, startPoint y: 405, endPoint x: 906, endPoint y: 410, distance: 53.8
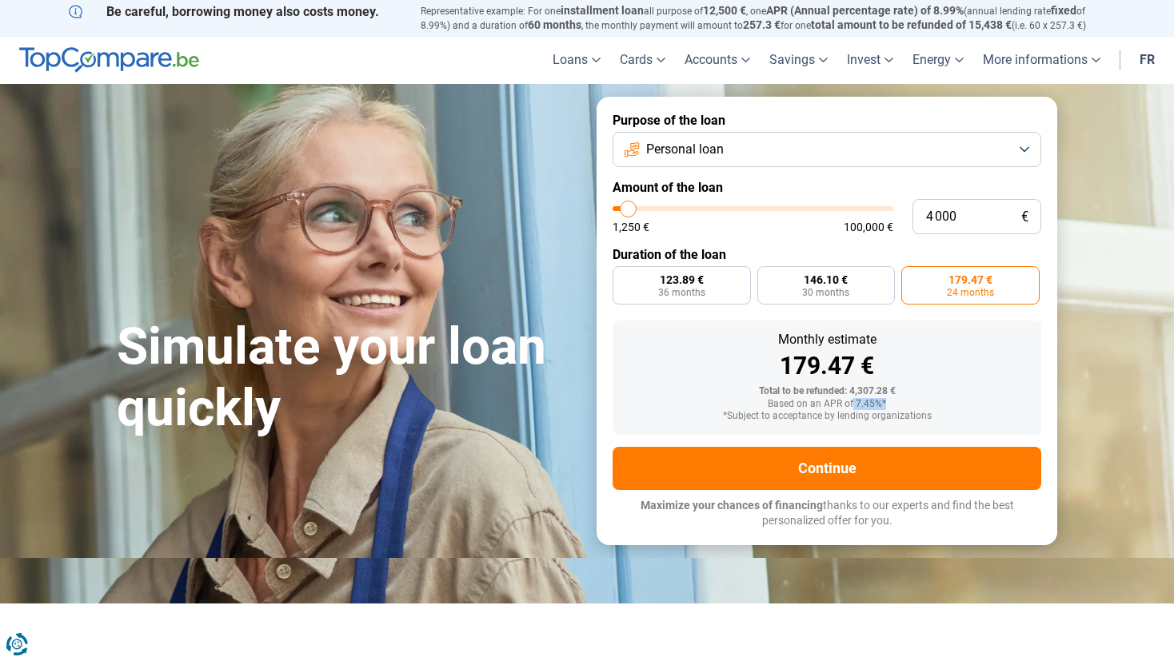
click at [906, 410] on div "Based on an APR of 7.45%*" at bounding box center [826, 404] width 403 height 11
click at [1010, 328] on div "Monthly estimate 179.47 € Total to be refunded: 4,307.28 € Based on an APR of 7…" at bounding box center [827, 378] width 429 height 114
